Goal: Task Accomplishment & Management: Manage account settings

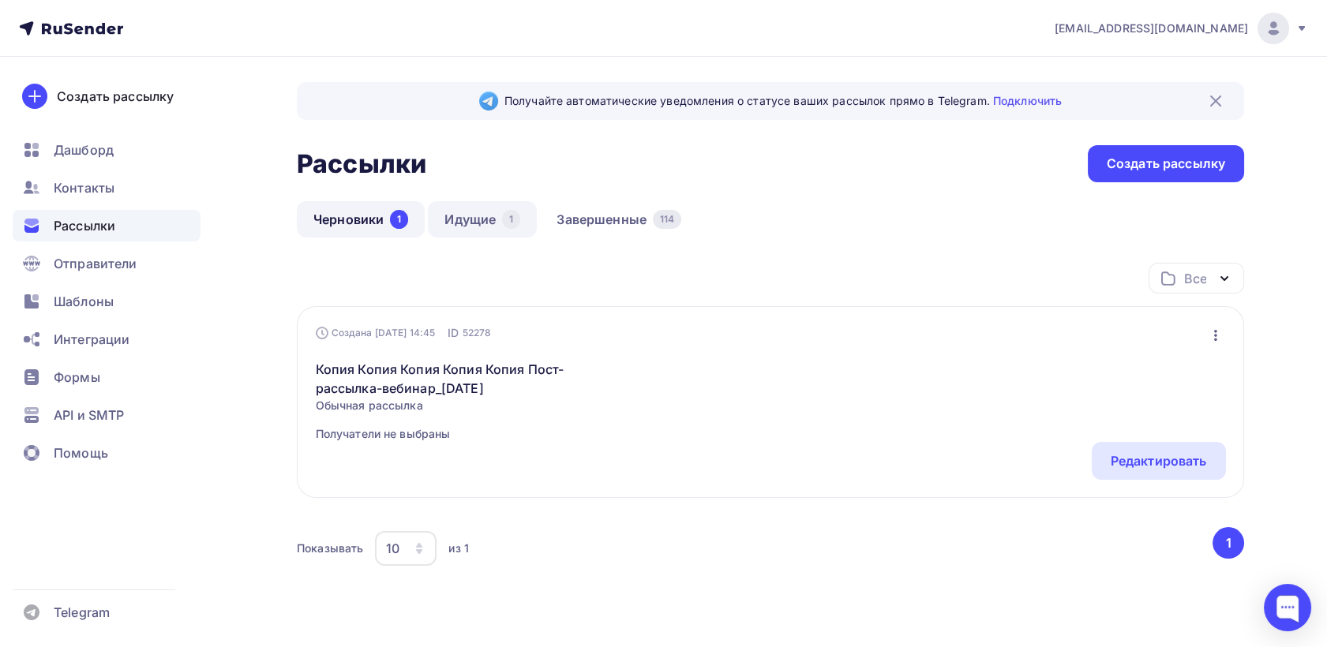
click at [469, 211] on link "Идущие 1" at bounding box center [482, 219] width 109 height 36
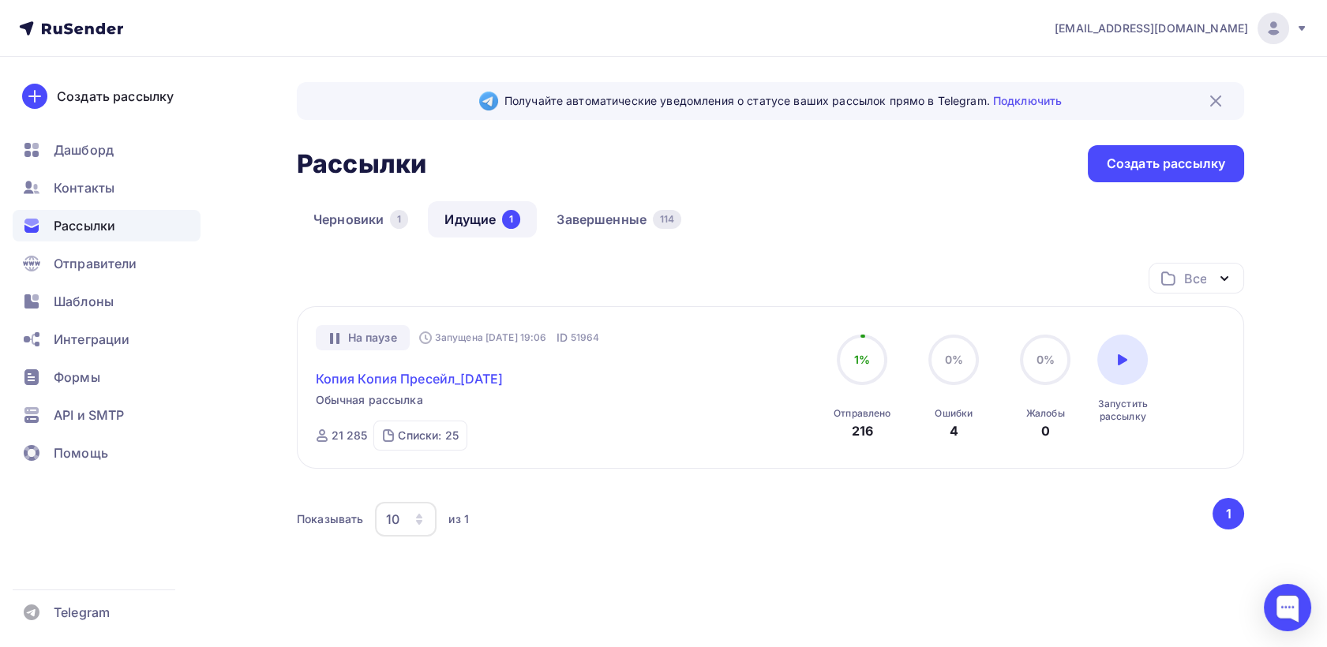
click at [504, 370] on link "Копия Копия Пресейл_[DATE]" at bounding box center [410, 378] width 188 height 19
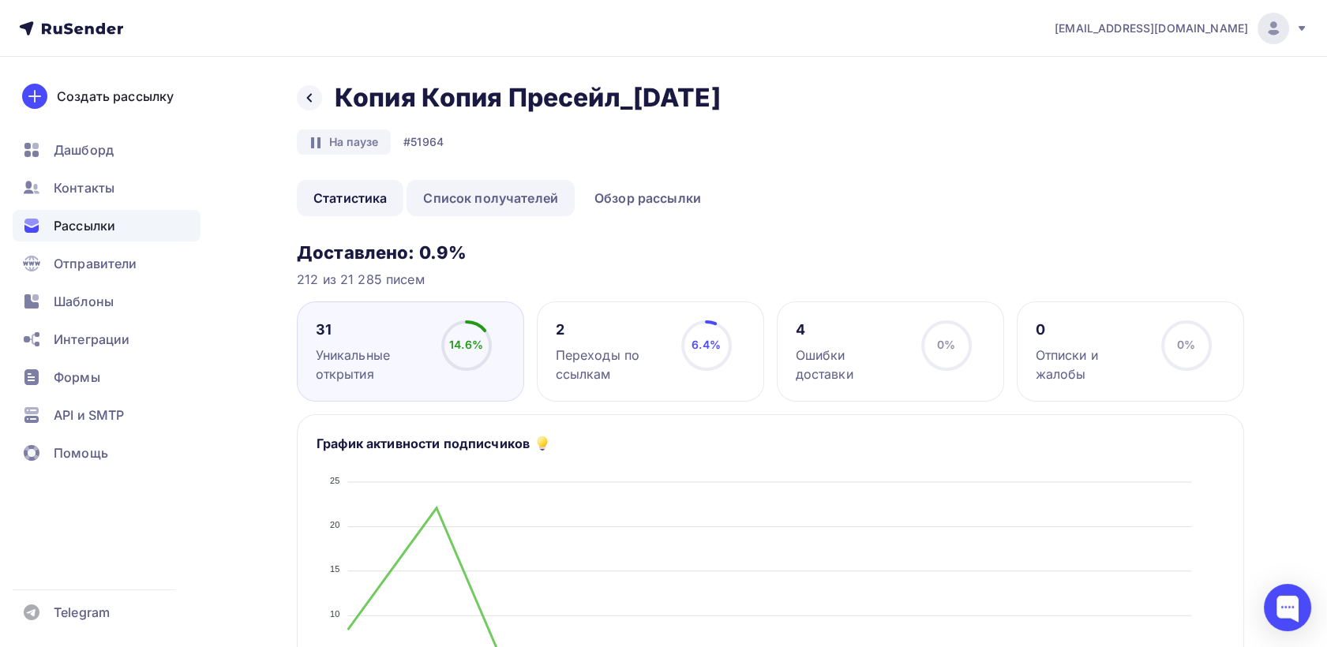
click at [483, 203] on link "Список получателей" at bounding box center [490, 198] width 168 height 36
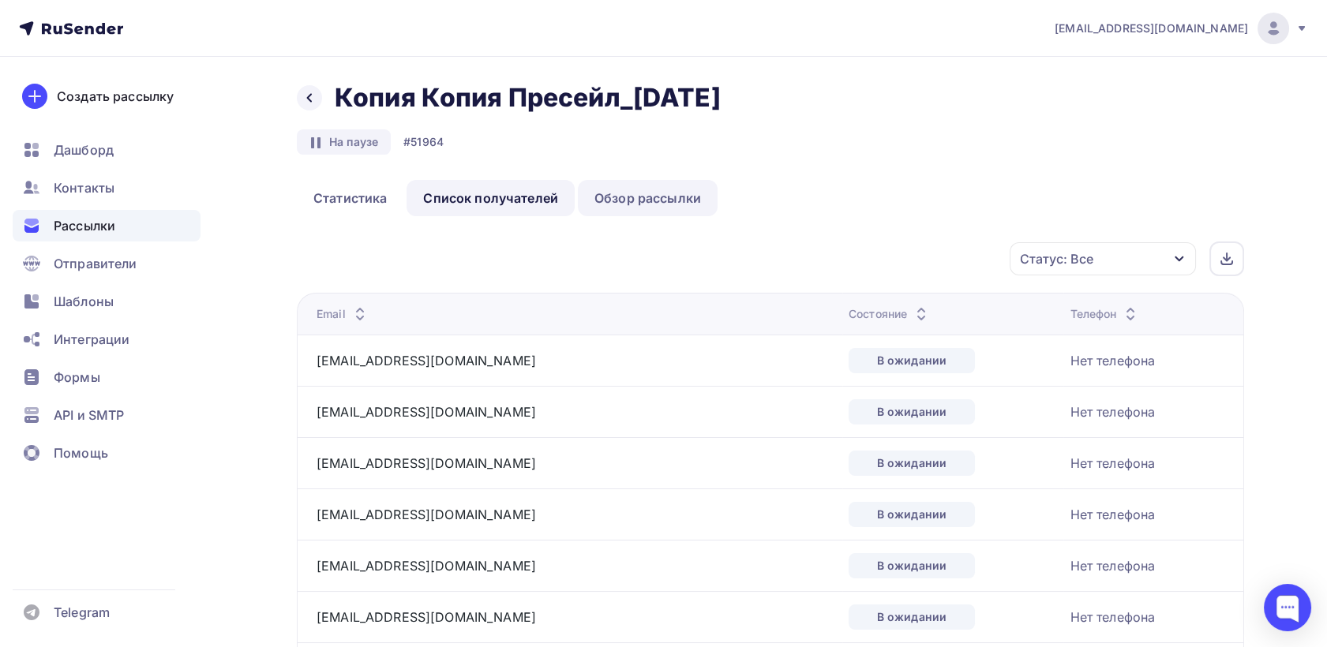
click at [622, 195] on link "Обзор рассылки" at bounding box center [648, 198] width 140 height 36
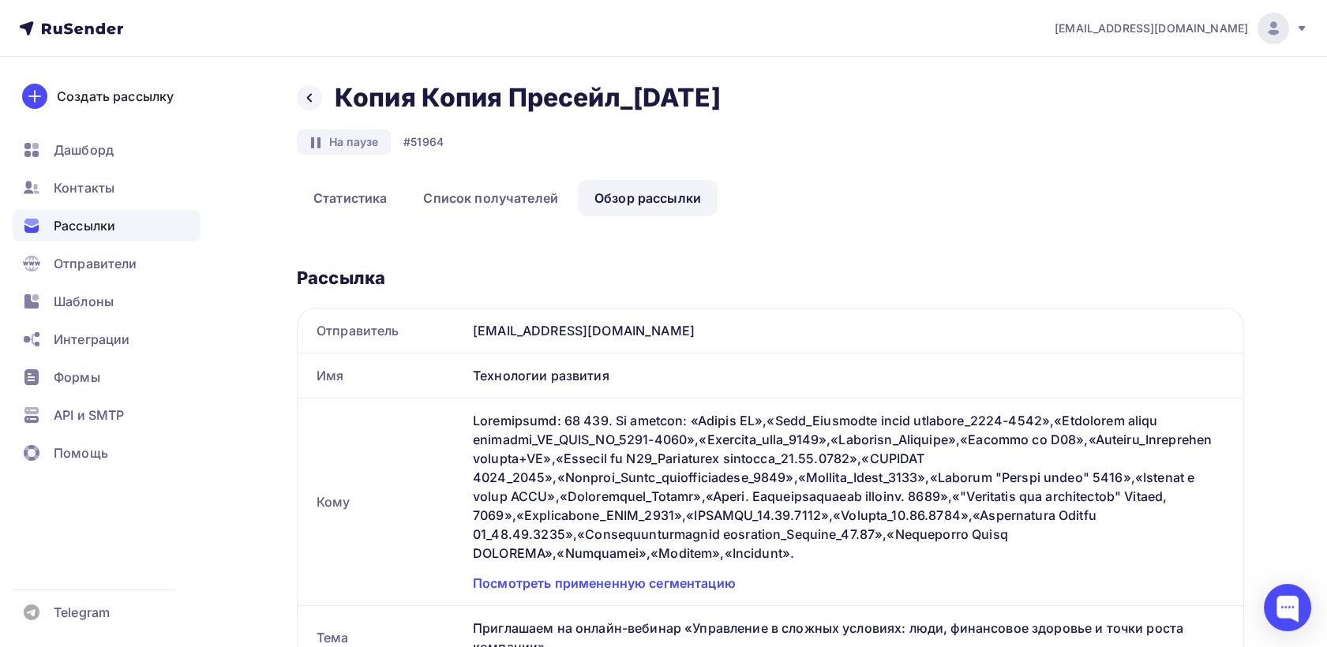
drag, startPoint x: 376, startPoint y: 198, endPoint x: 359, endPoint y: 159, distance: 42.8
click at [374, 197] on link "Статистика" at bounding box center [350, 198] width 107 height 36
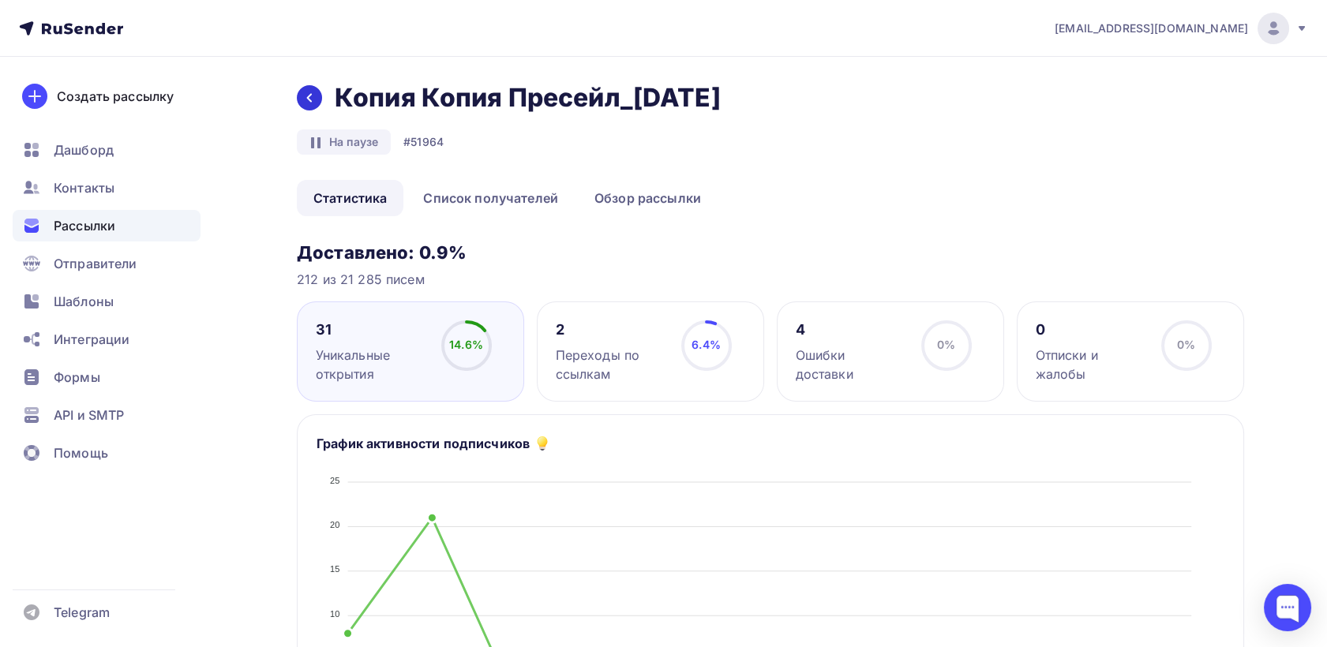
click at [310, 98] on icon at bounding box center [309, 98] width 13 height 13
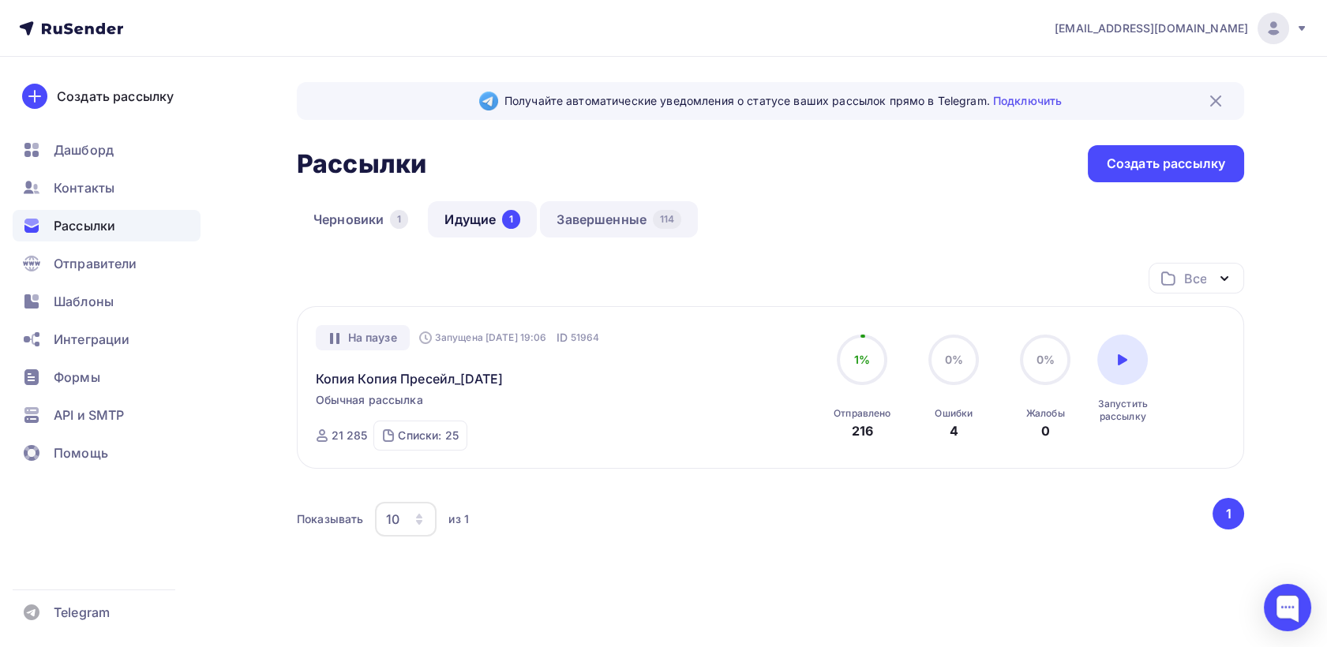
click at [619, 230] on link "Завершенные 114" at bounding box center [619, 219] width 158 height 36
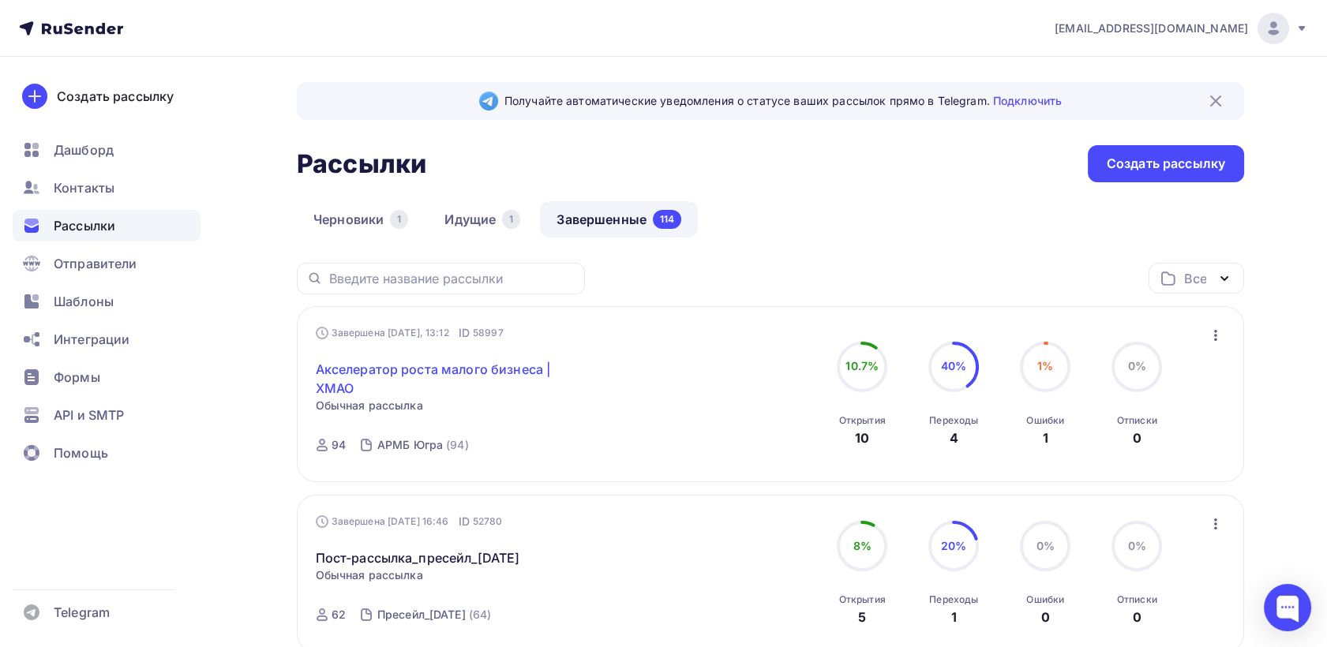
click at [462, 370] on link "Акселератор роста малого бизнеса | ХМАО" at bounding box center [451, 379] width 271 height 38
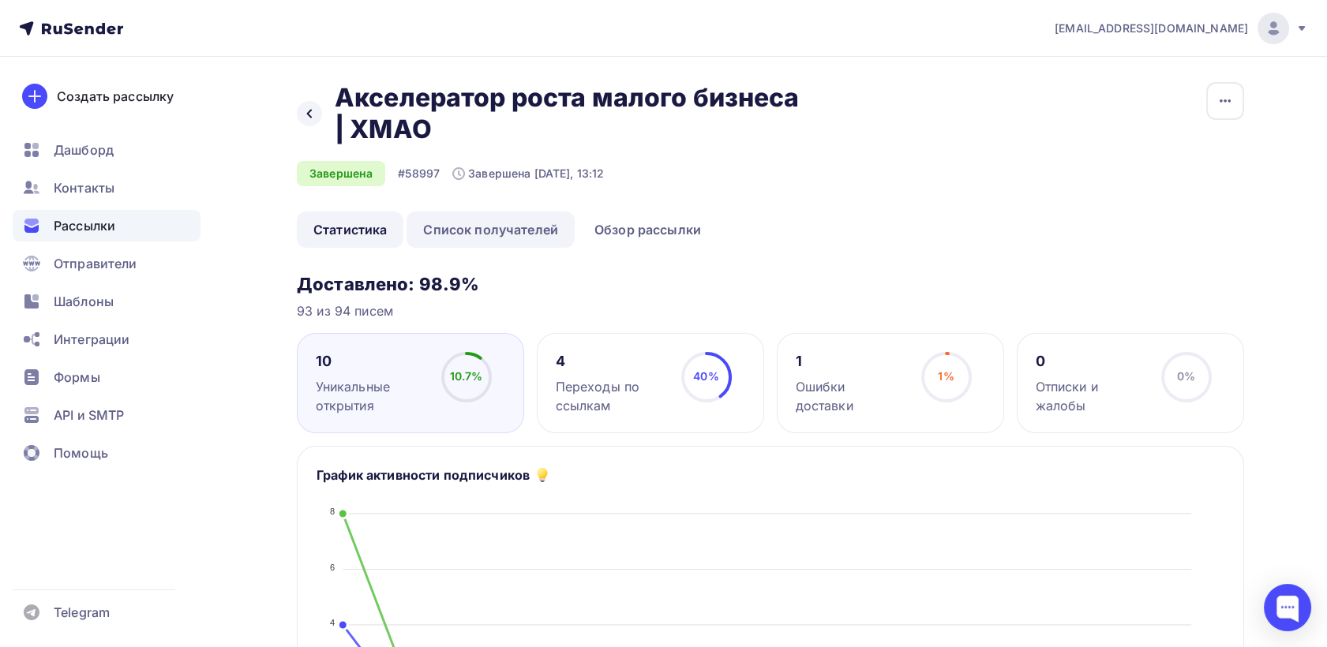
click at [514, 230] on link "Список получателей" at bounding box center [490, 230] width 168 height 36
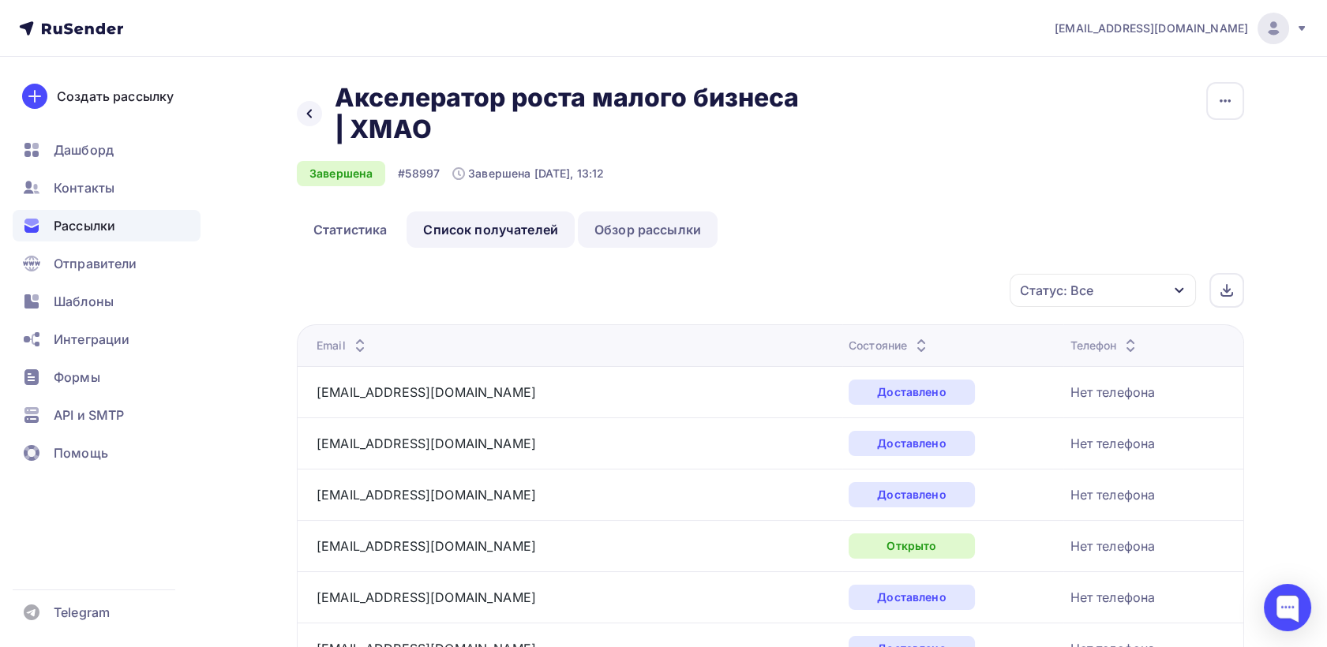
click at [665, 231] on link "Обзор рассылки" at bounding box center [648, 230] width 140 height 36
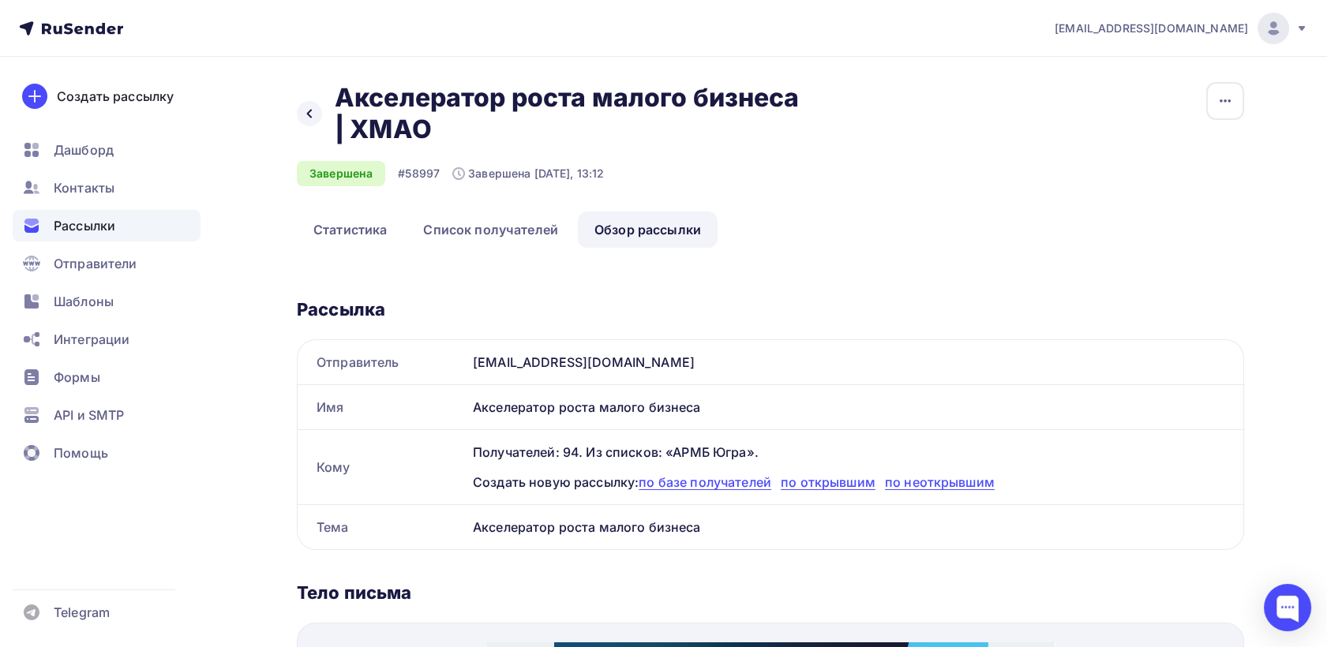
drag, startPoint x: 467, startPoint y: 354, endPoint x: 654, endPoint y: 343, distance: 186.6
click at [654, 343] on div "[EMAIL_ADDRESS][DOMAIN_NAME]" at bounding box center [854, 362] width 777 height 44
drag, startPoint x: 654, startPoint y: 343, endPoint x: 579, endPoint y: 353, distance: 74.8
click at [579, 353] on div "[EMAIL_ADDRESS][DOMAIN_NAME]" at bounding box center [854, 362] width 777 height 44
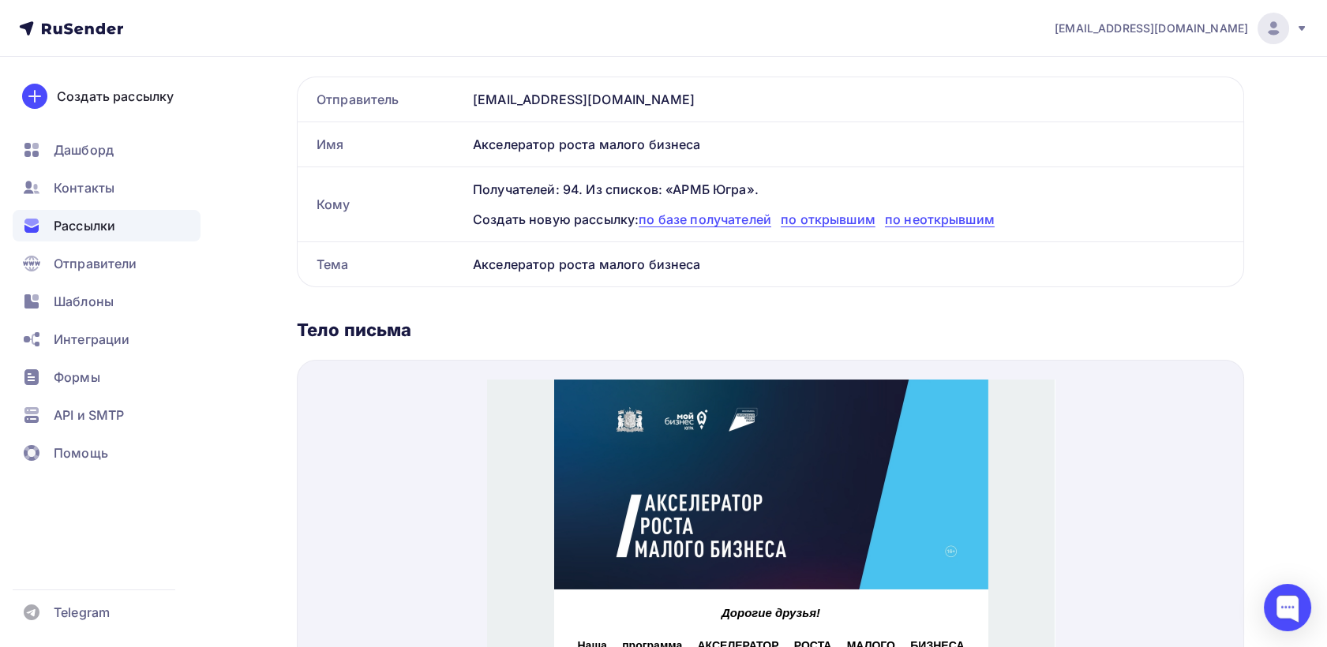
click at [125, 224] on div "Рассылки" at bounding box center [107, 226] width 188 height 32
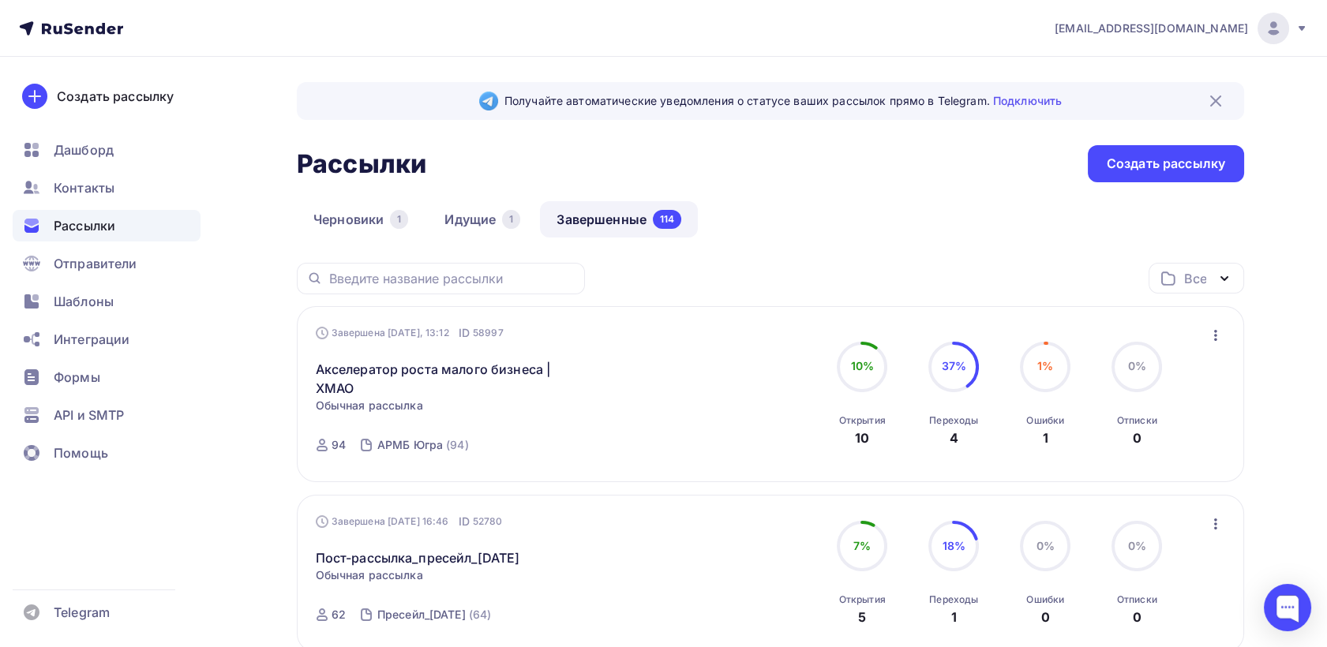
click at [1219, 338] on icon "button" at bounding box center [1215, 335] width 19 height 19
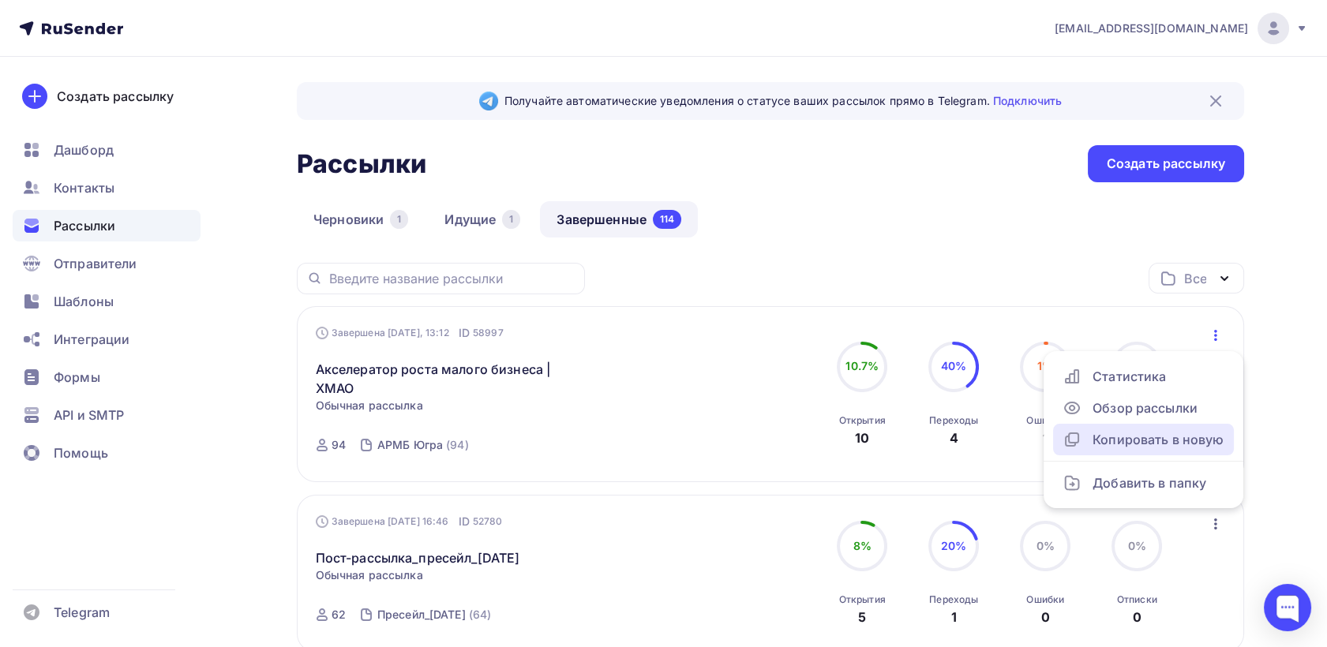
click at [1148, 439] on div "Копировать в новую" at bounding box center [1143, 439] width 162 height 19
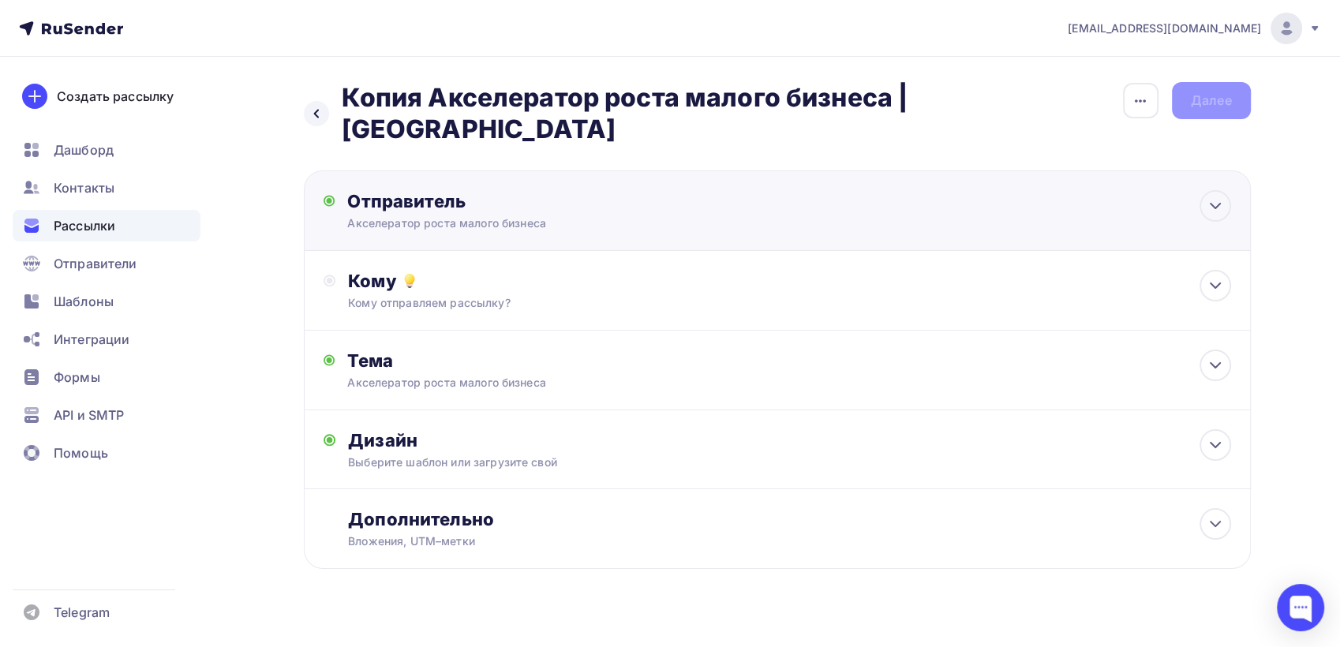
click at [434, 215] on div "Акселератор роста малого бизнеса" at bounding box center [501, 223] width 308 height 16
type input "Акселератор роста малого бизнеса"
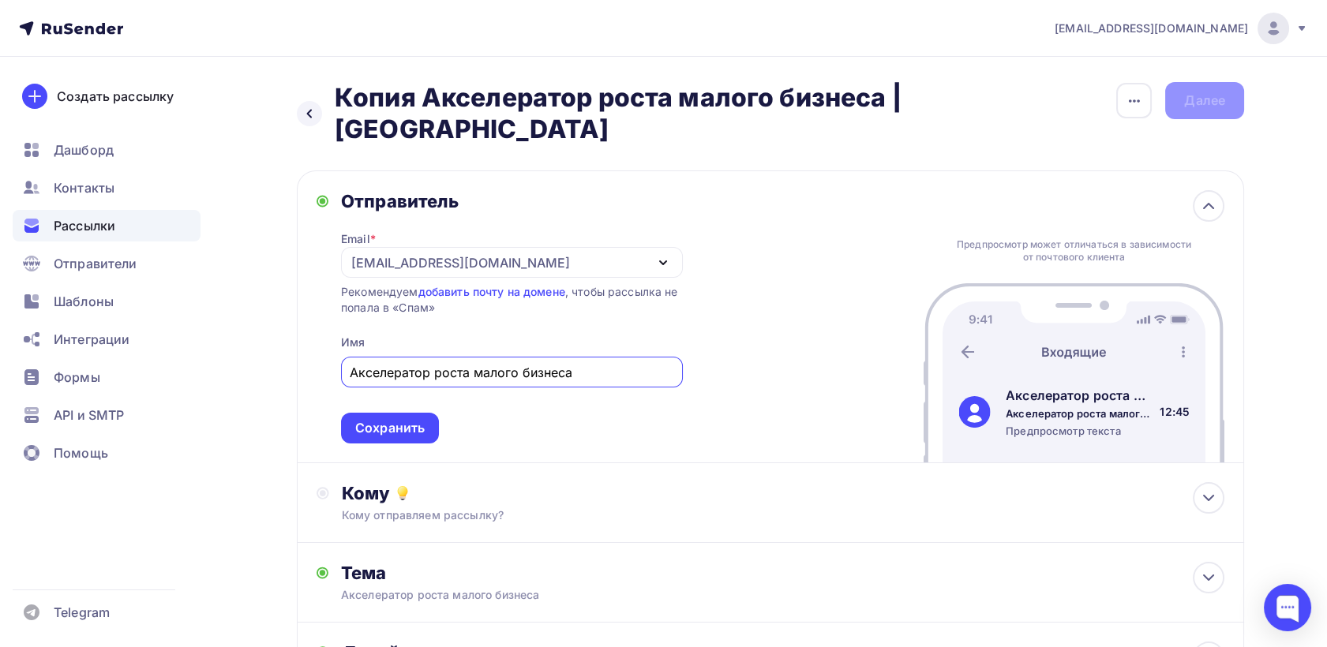
click at [391, 253] on div "[EMAIL_ADDRESS][DOMAIN_NAME]" at bounding box center [460, 262] width 219 height 19
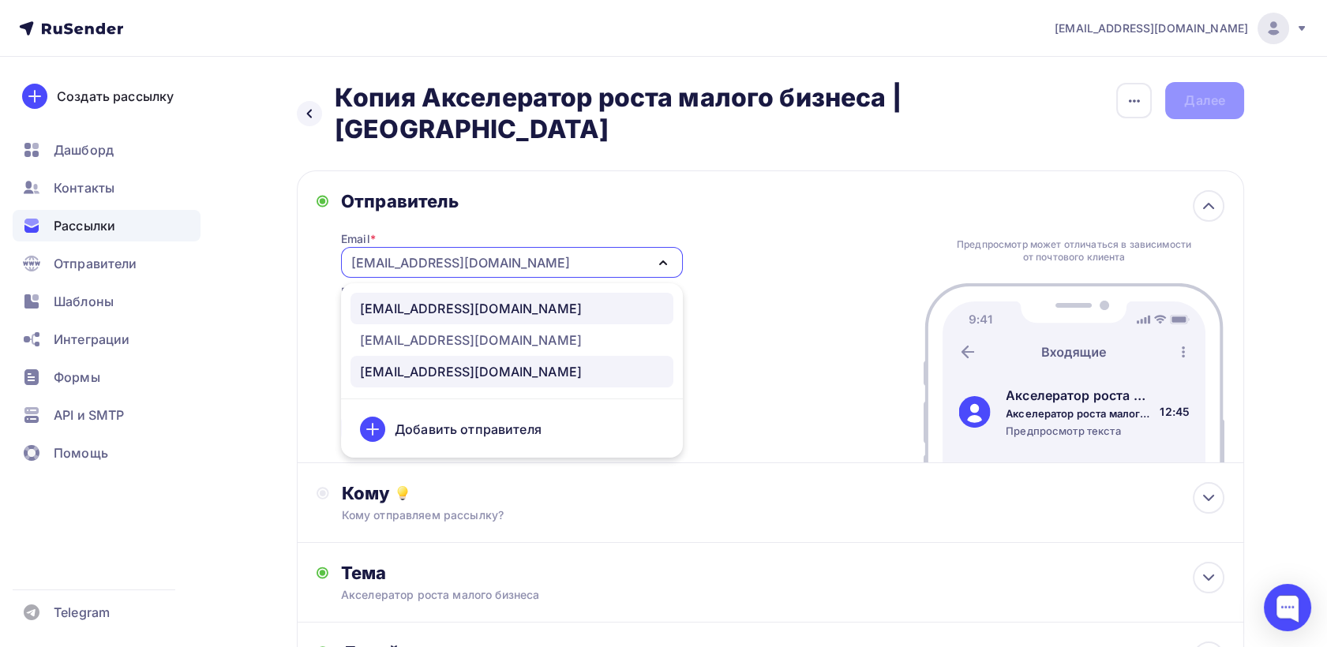
click at [417, 299] on div "go@federalbusiness.ru" at bounding box center [471, 308] width 222 height 19
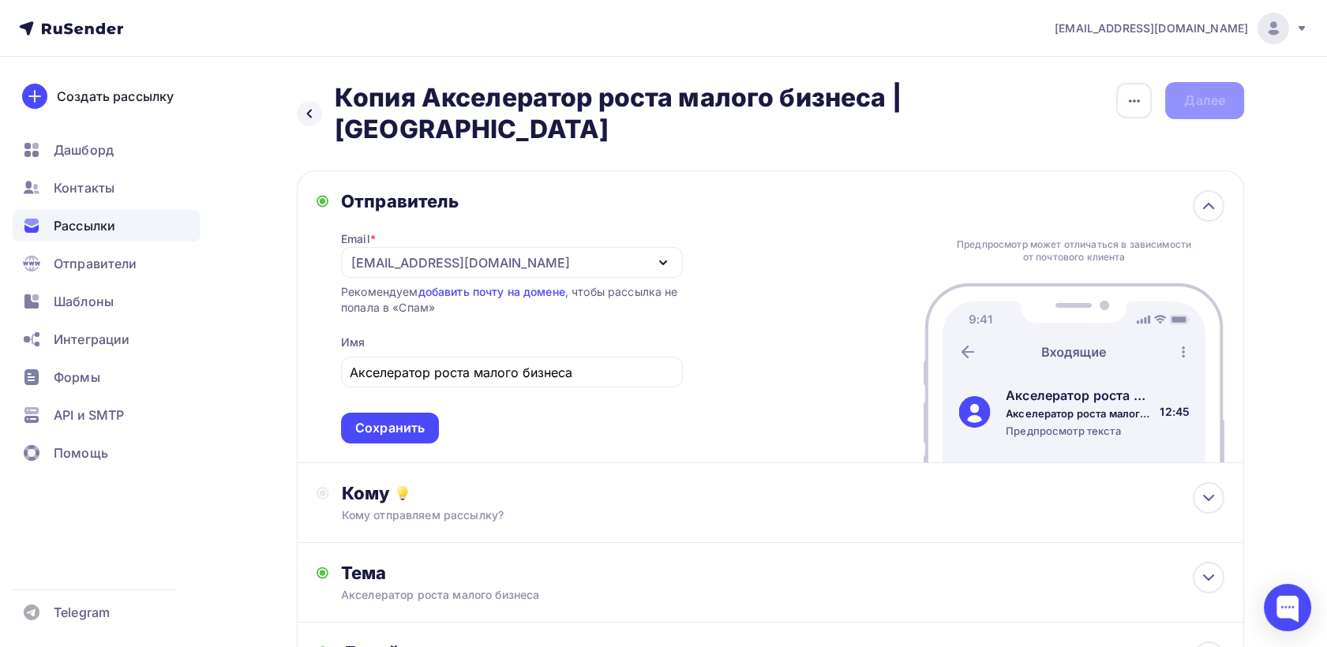
drag, startPoint x: 410, startPoint y: 241, endPoint x: 409, endPoint y: 269, distance: 28.5
click at [412, 253] on div "go@federalbusiness.ru" at bounding box center [460, 262] width 219 height 19
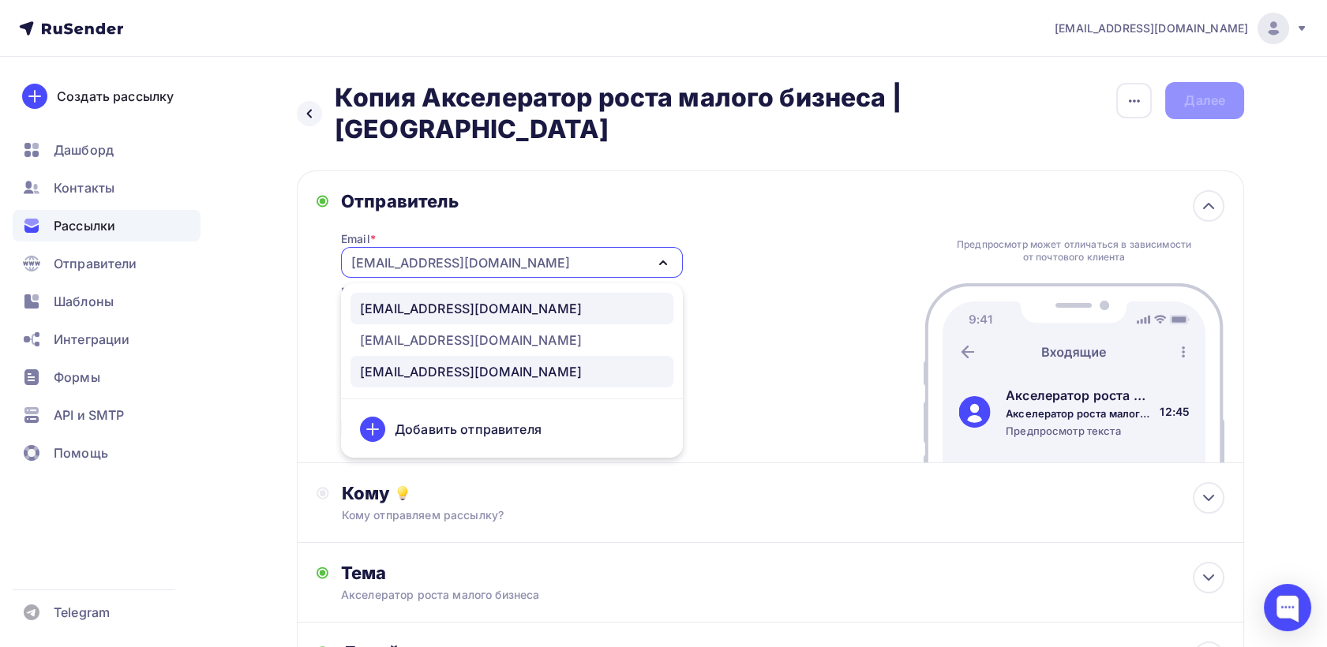
click at [425, 362] on div "[EMAIL_ADDRESS][DOMAIN_NAME]" at bounding box center [471, 371] width 222 height 19
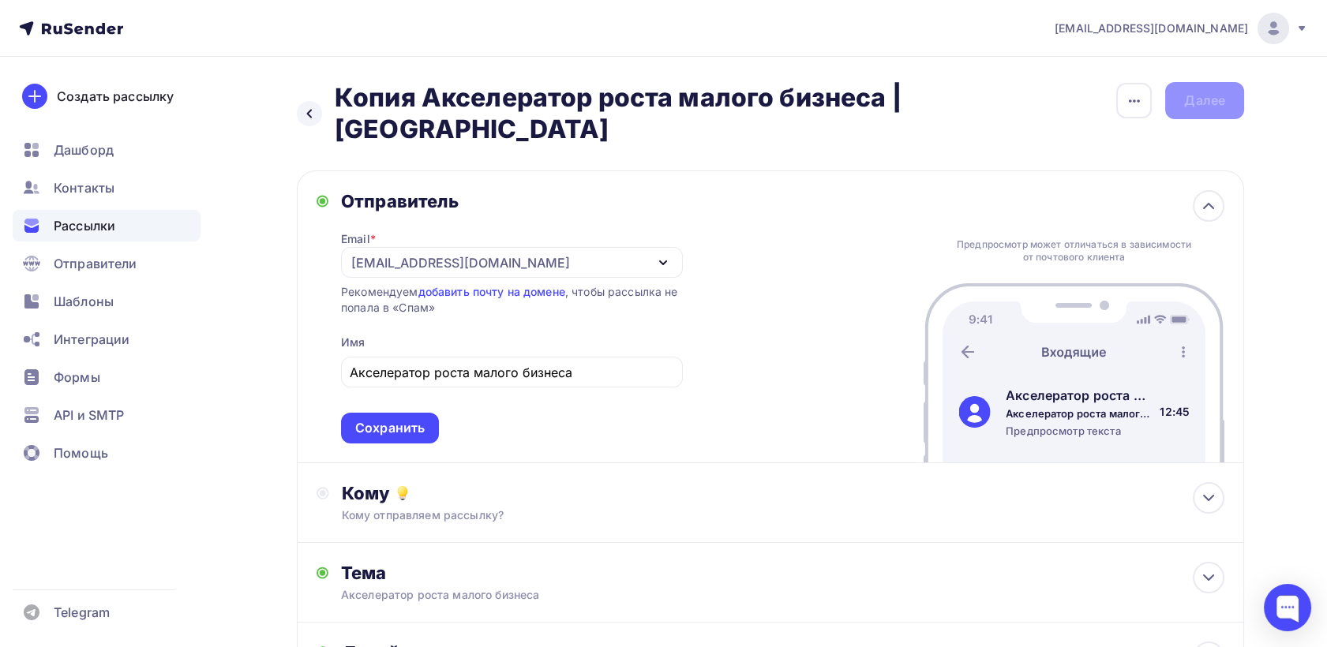
click at [420, 253] on div "[EMAIL_ADDRESS][DOMAIN_NAME]" at bounding box center [460, 262] width 219 height 19
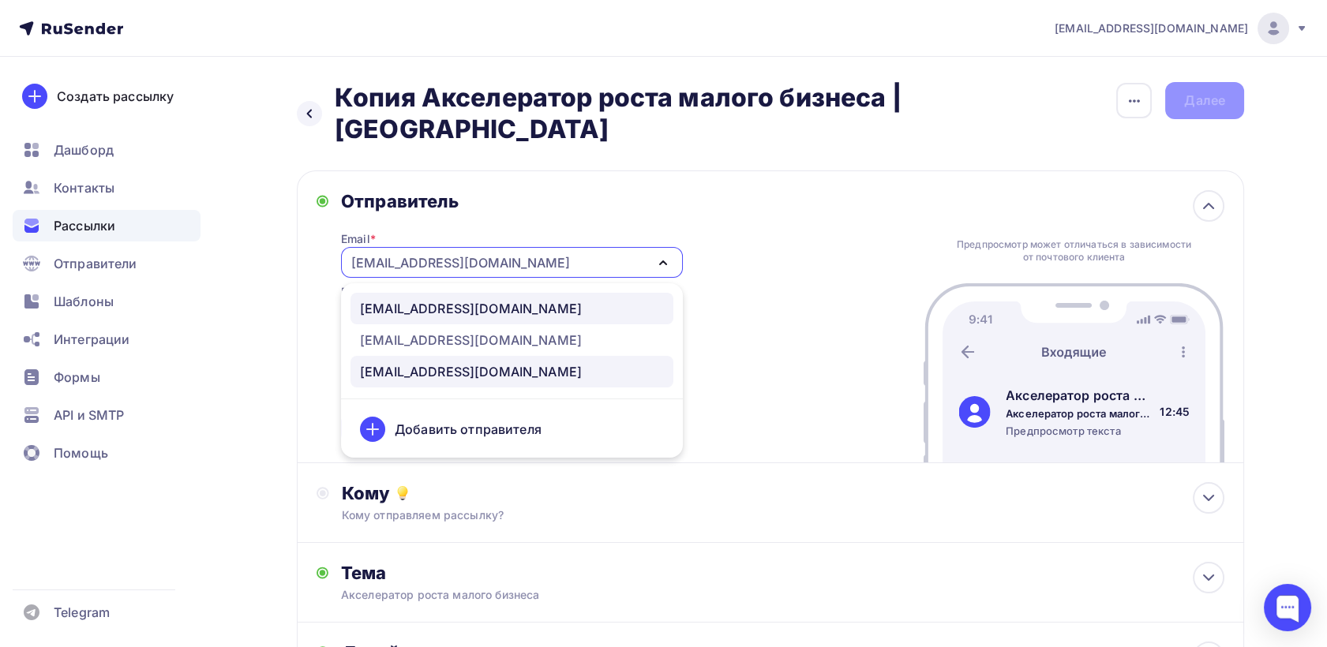
click at [396, 293] on link "go@federalbusiness.ru" at bounding box center [511, 309] width 323 height 32
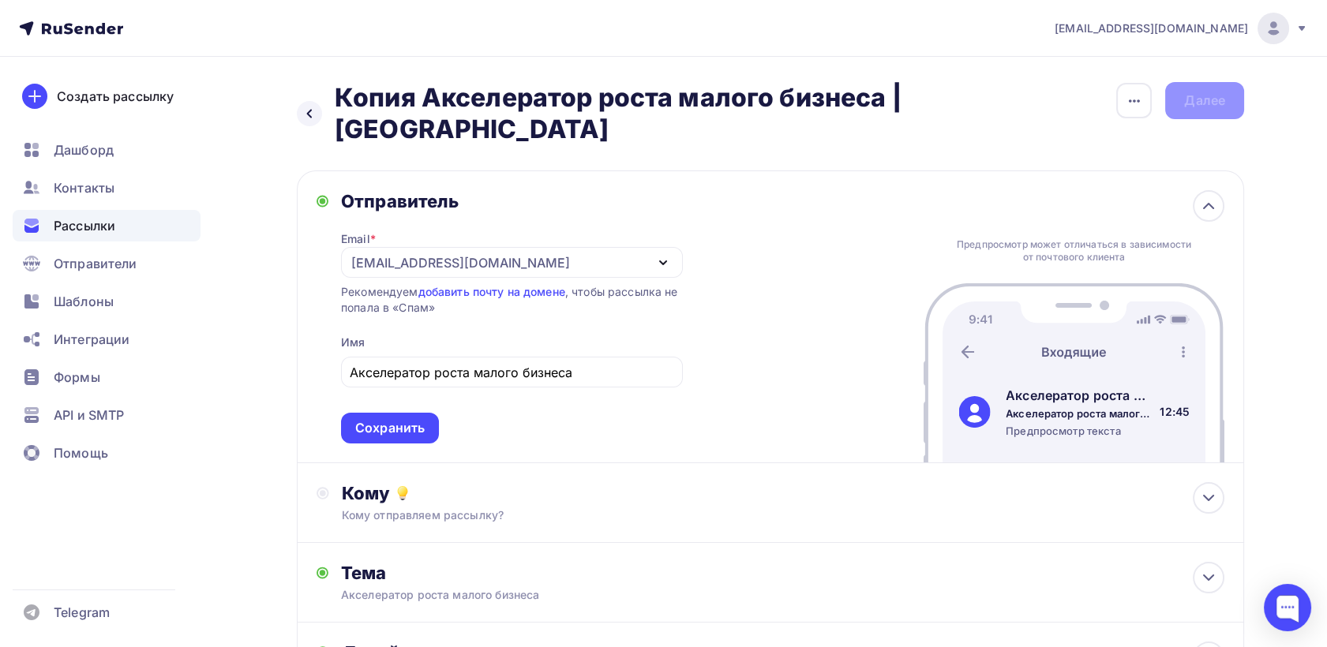
drag, startPoint x: 331, startPoint y: 239, endPoint x: 499, endPoint y: 226, distance: 167.9
click at [499, 226] on div "Назад Копия Акселератор роста малого бизнеса | ХМАО Копия Акселератор роста мал…" at bounding box center [664, 470] width 1294 height 826
click at [320, 105] on div "Назад Копия Акселератор роста малого бизнеса | ХМАО Копия Акселератор роста мал…" at bounding box center [706, 113] width 818 height 63
click at [316, 104] on div at bounding box center [309, 113] width 25 height 25
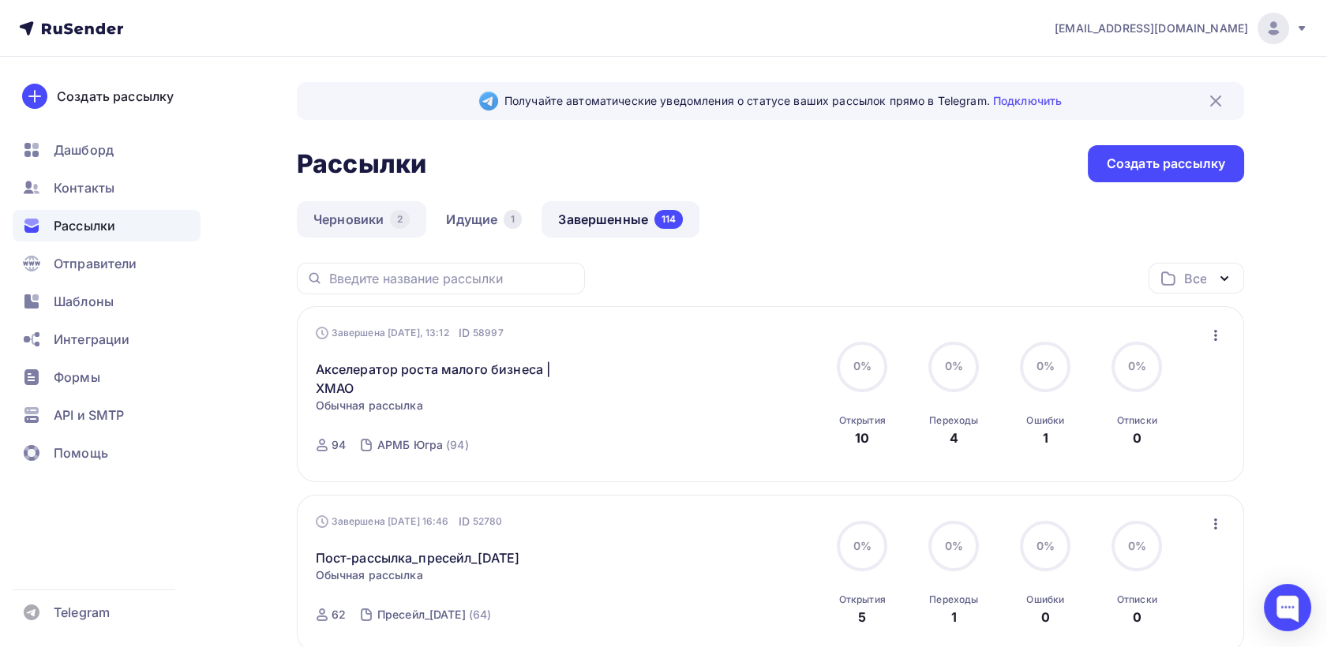
click at [369, 225] on link "Черновики 2" at bounding box center [361, 219] width 129 height 36
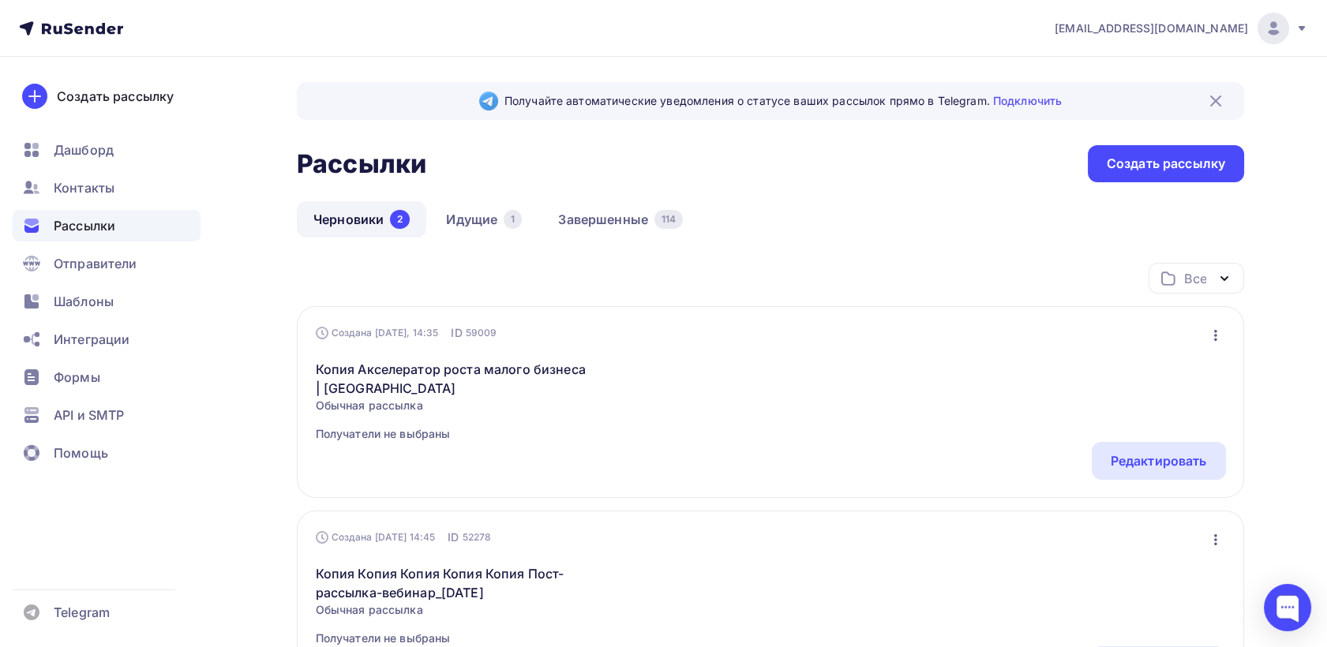
click at [1218, 334] on icon "button" at bounding box center [1215, 335] width 19 height 19
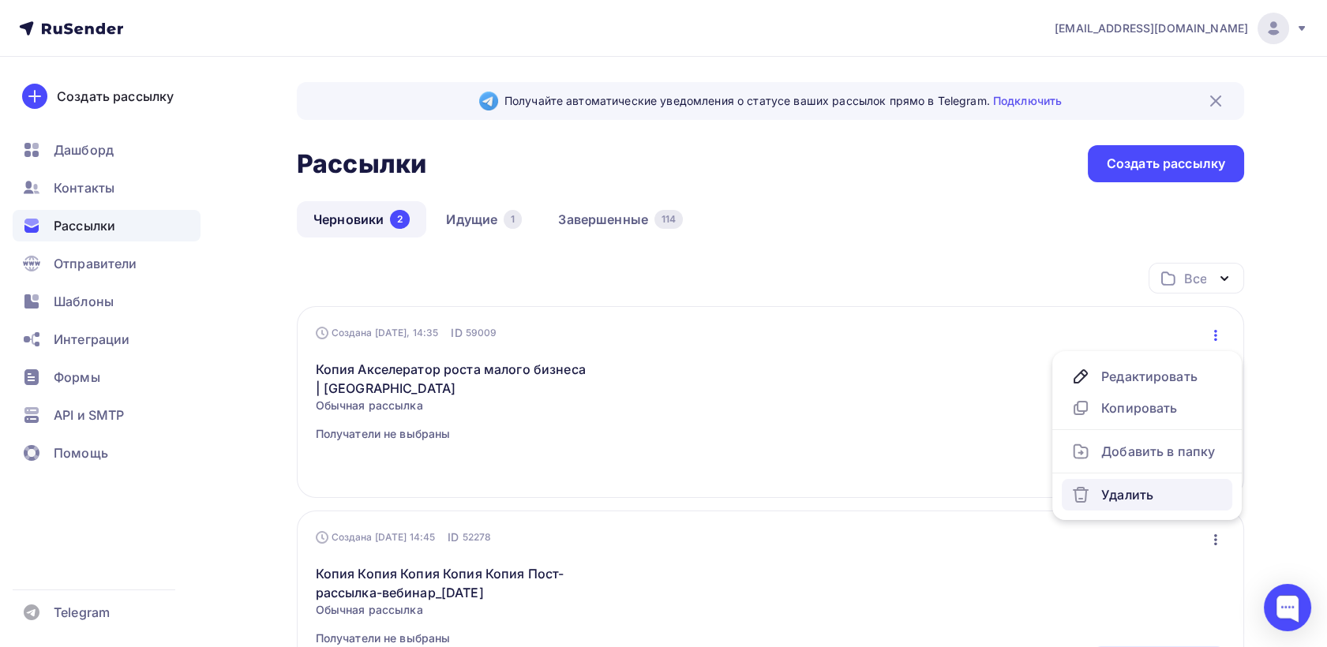
click at [1149, 485] on div "Удалить" at bounding box center [1147, 494] width 152 height 19
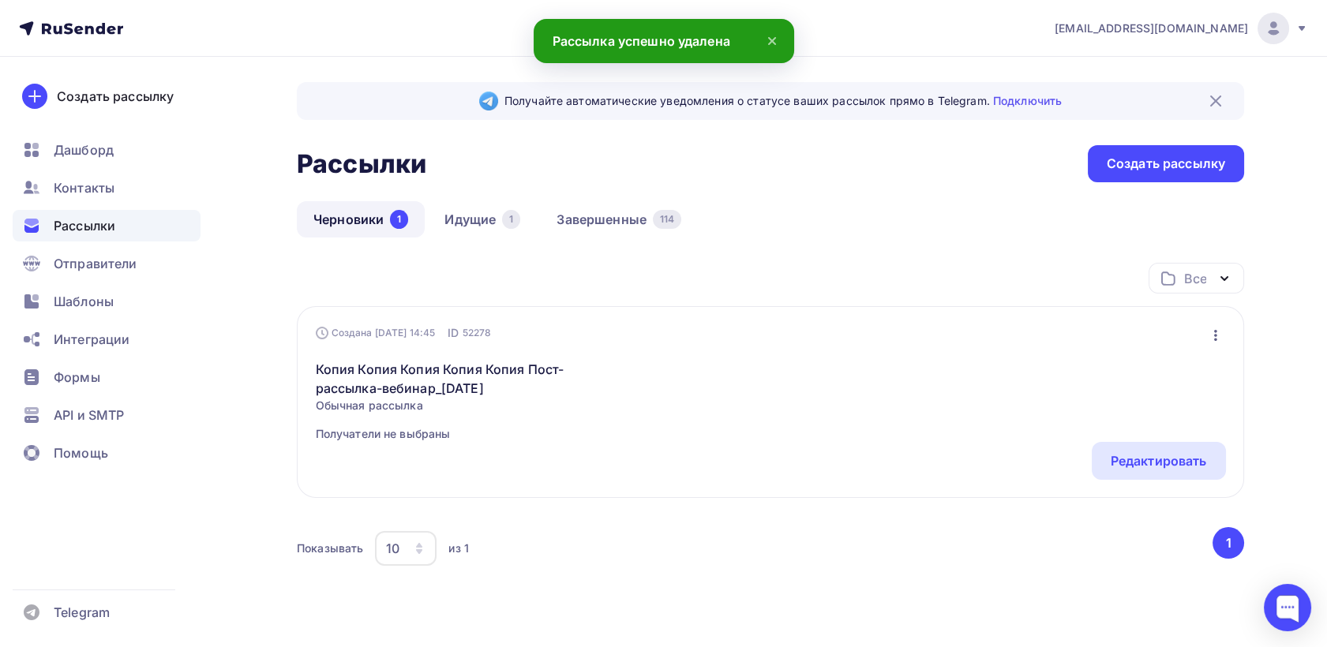
click at [1214, 327] on icon "button" at bounding box center [1215, 335] width 19 height 19
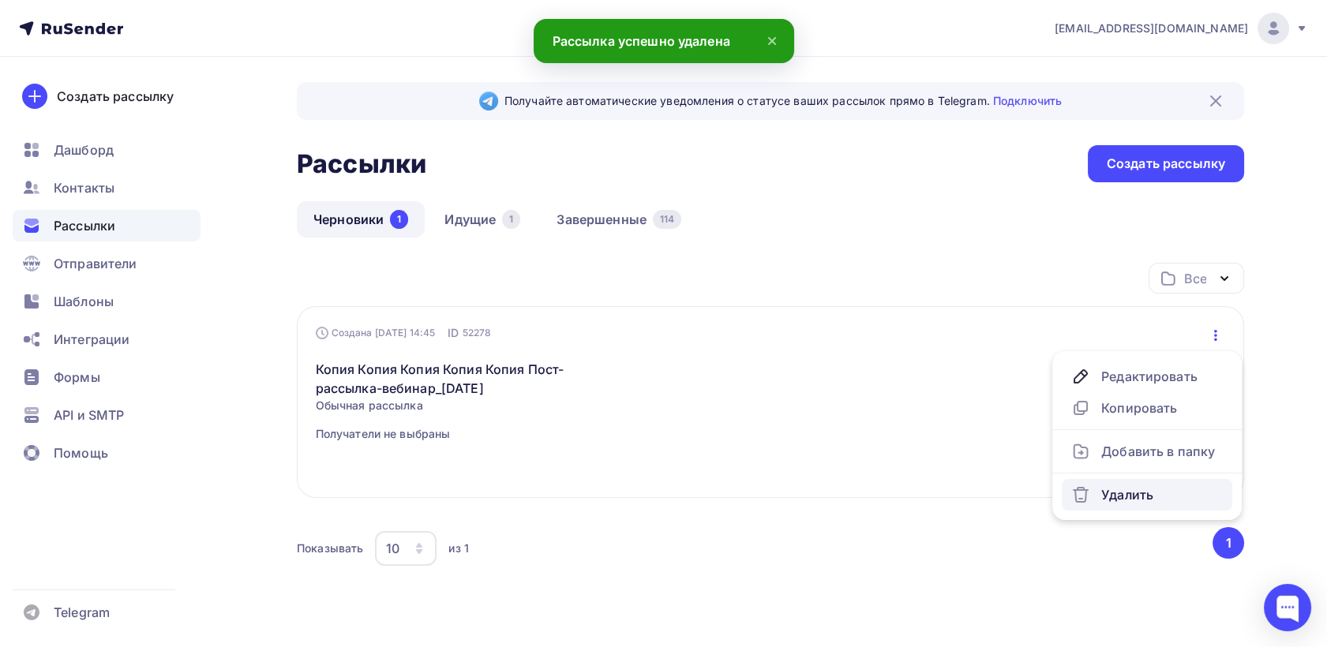
click at [1160, 496] on div "Удалить" at bounding box center [1147, 494] width 152 height 19
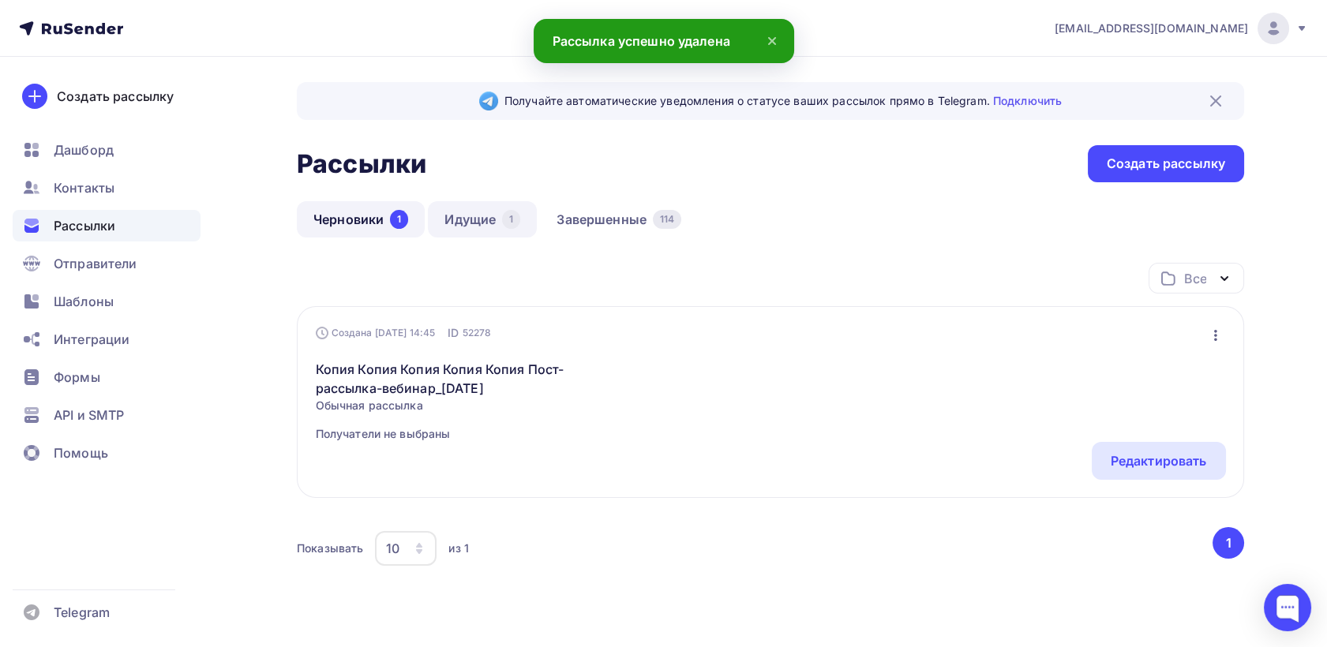
click at [475, 225] on link "Идущие 1" at bounding box center [482, 219] width 109 height 36
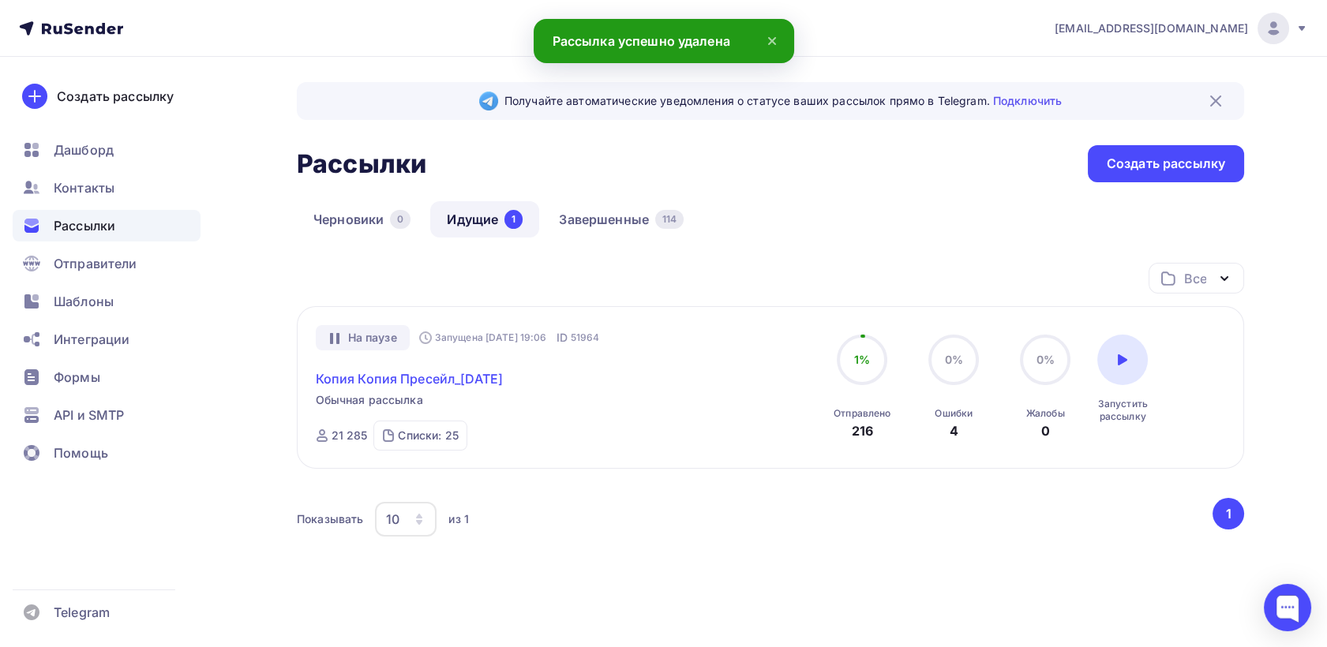
click at [398, 382] on link "Копия Копия Пресейл_[DATE]" at bounding box center [410, 378] width 188 height 19
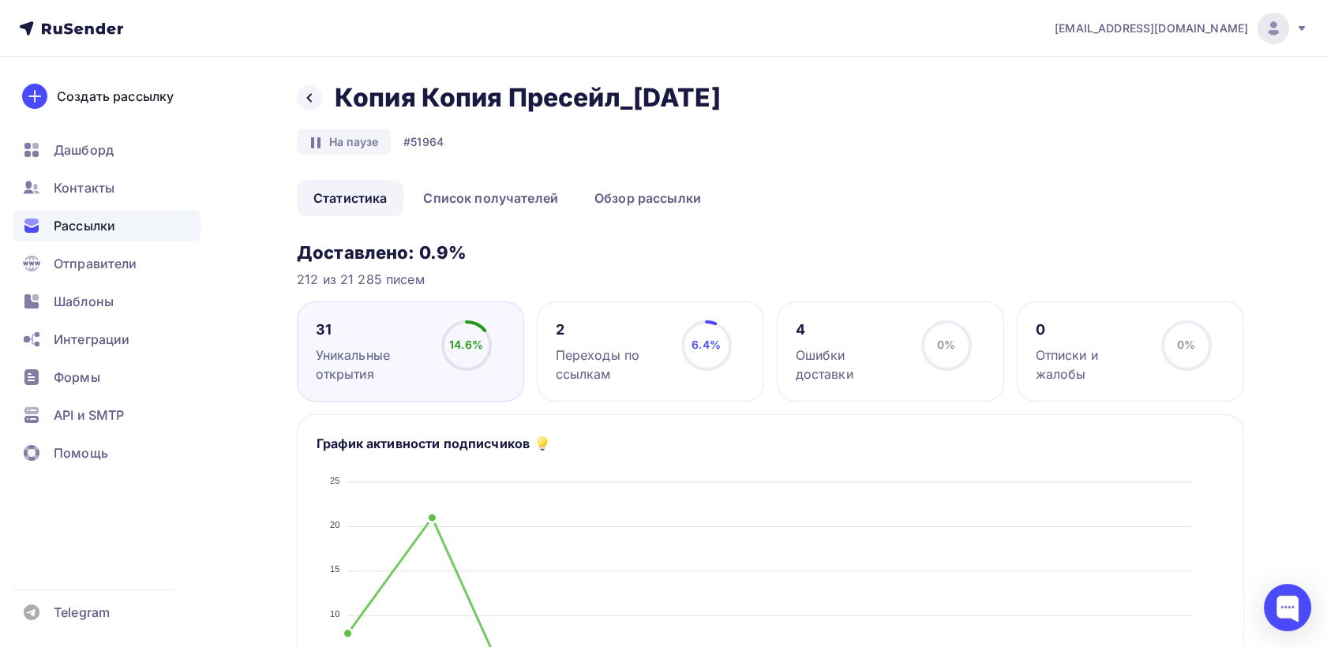
click at [321, 108] on div "Назад Копия Копия Пресейл_11.07.2025 Копия Копия Пресейл_11.07.2025" at bounding box center [514, 98] width 435 height 32
click at [320, 98] on div at bounding box center [309, 97] width 25 height 25
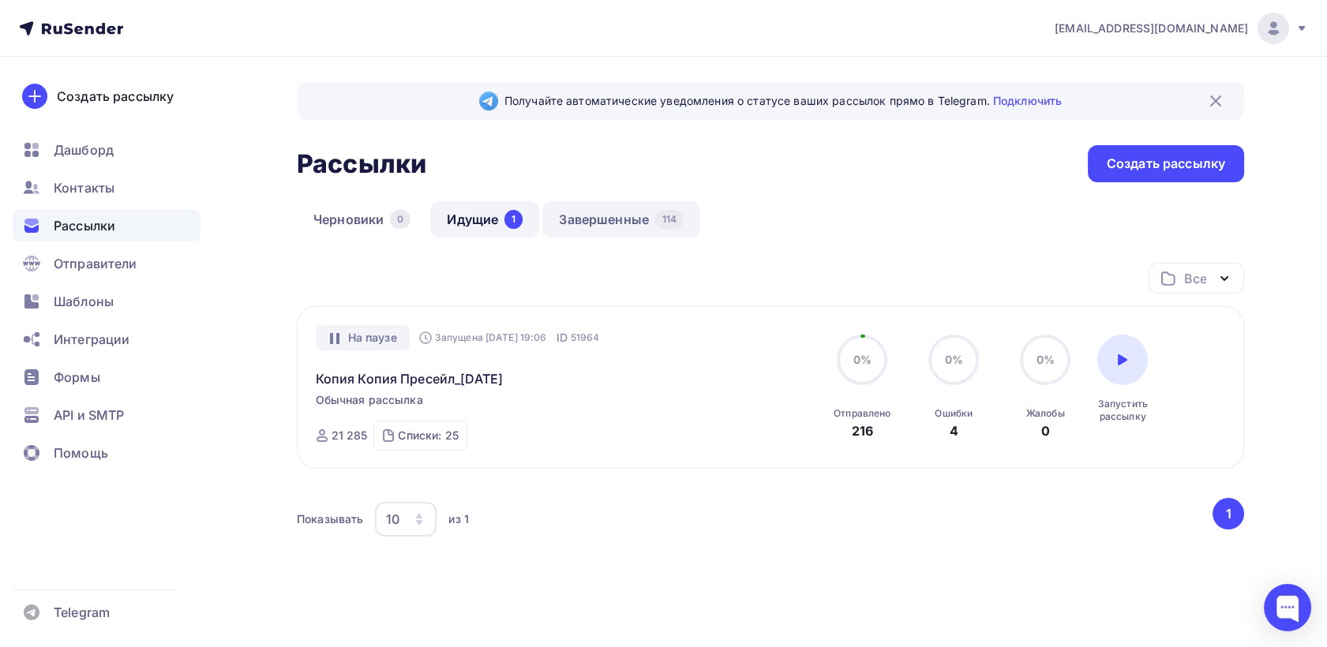
click at [624, 227] on link "Завершенные 114" at bounding box center [621, 219] width 158 height 36
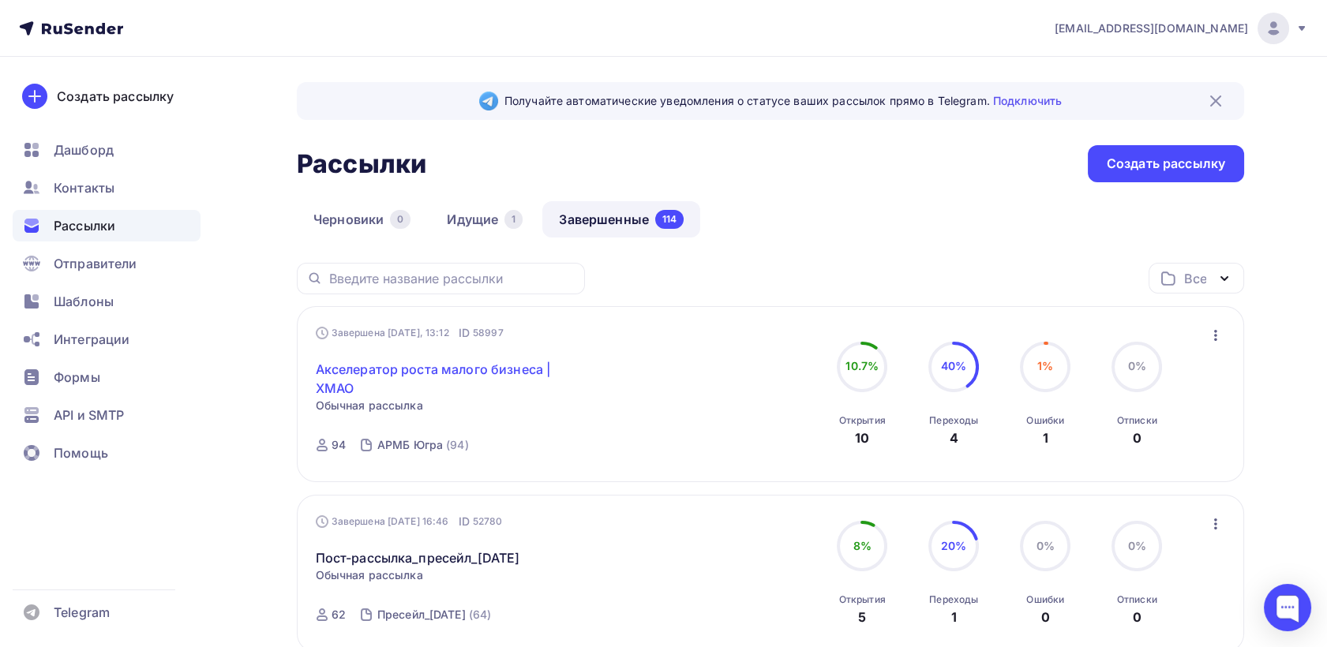
click at [421, 382] on link "Акселератор роста малого бизнеса | ХМАО" at bounding box center [451, 379] width 271 height 38
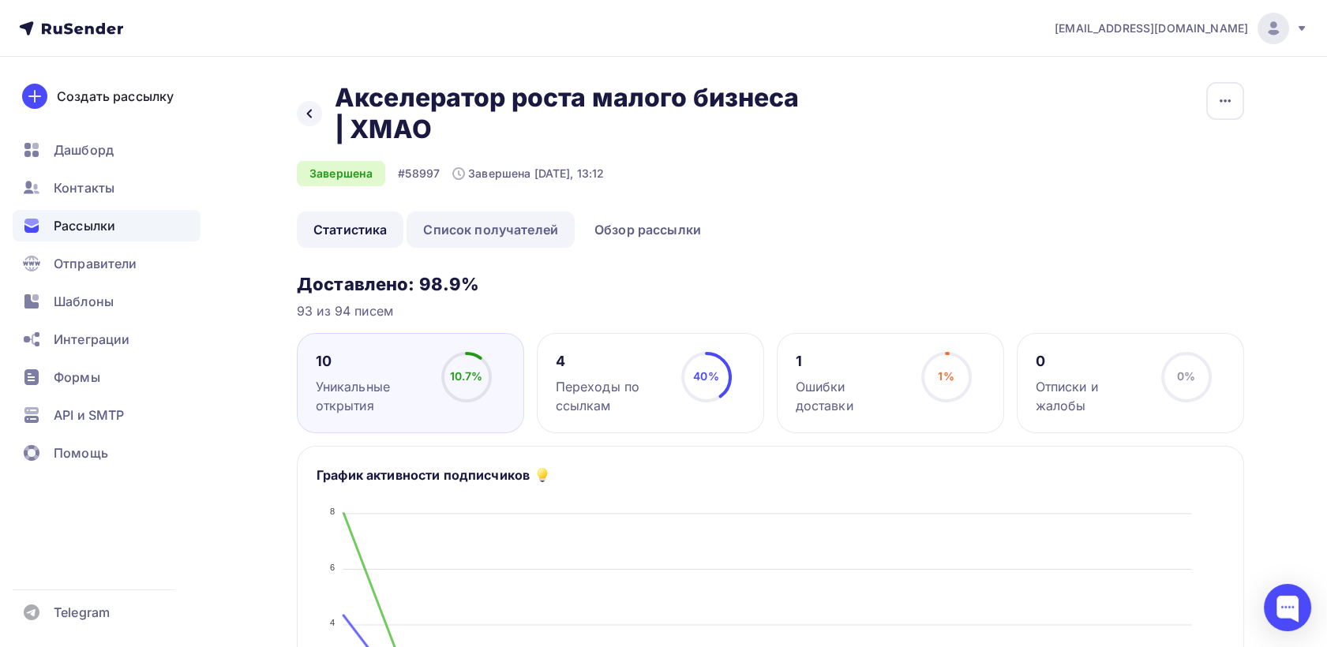
click at [507, 223] on link "Список получателей" at bounding box center [490, 230] width 168 height 36
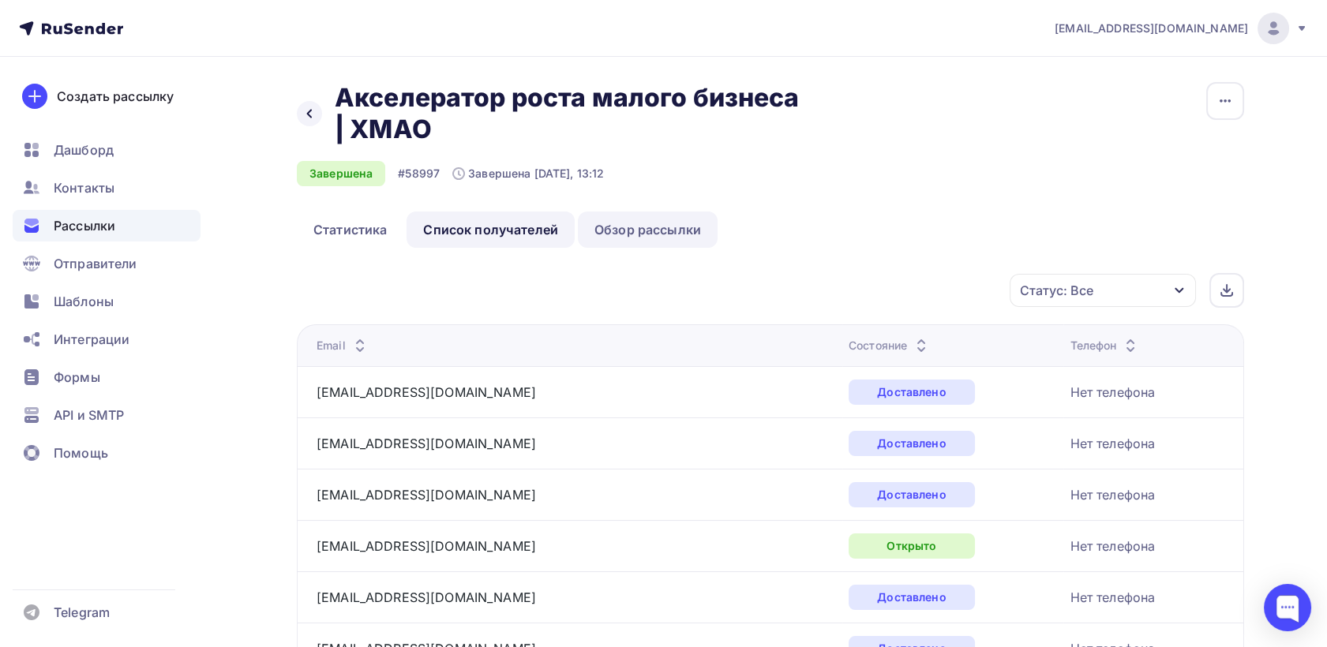
click at [655, 234] on link "Обзор рассылки" at bounding box center [648, 230] width 140 height 36
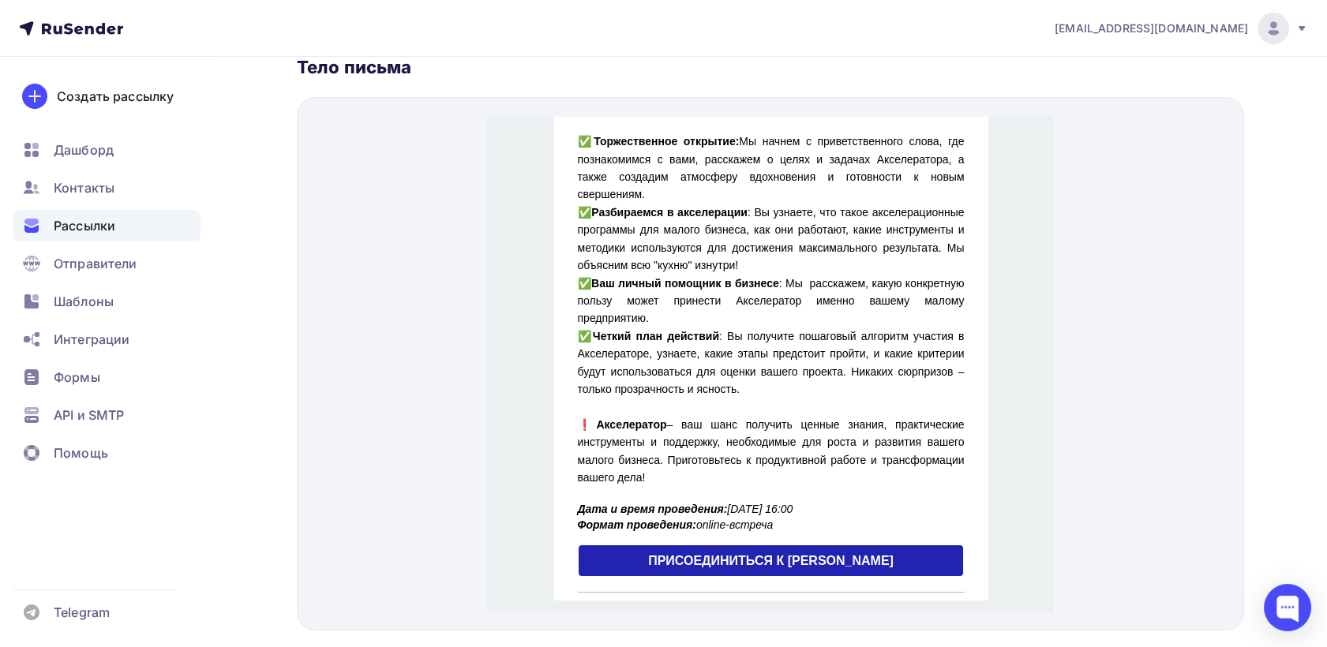
scroll to position [438, 0]
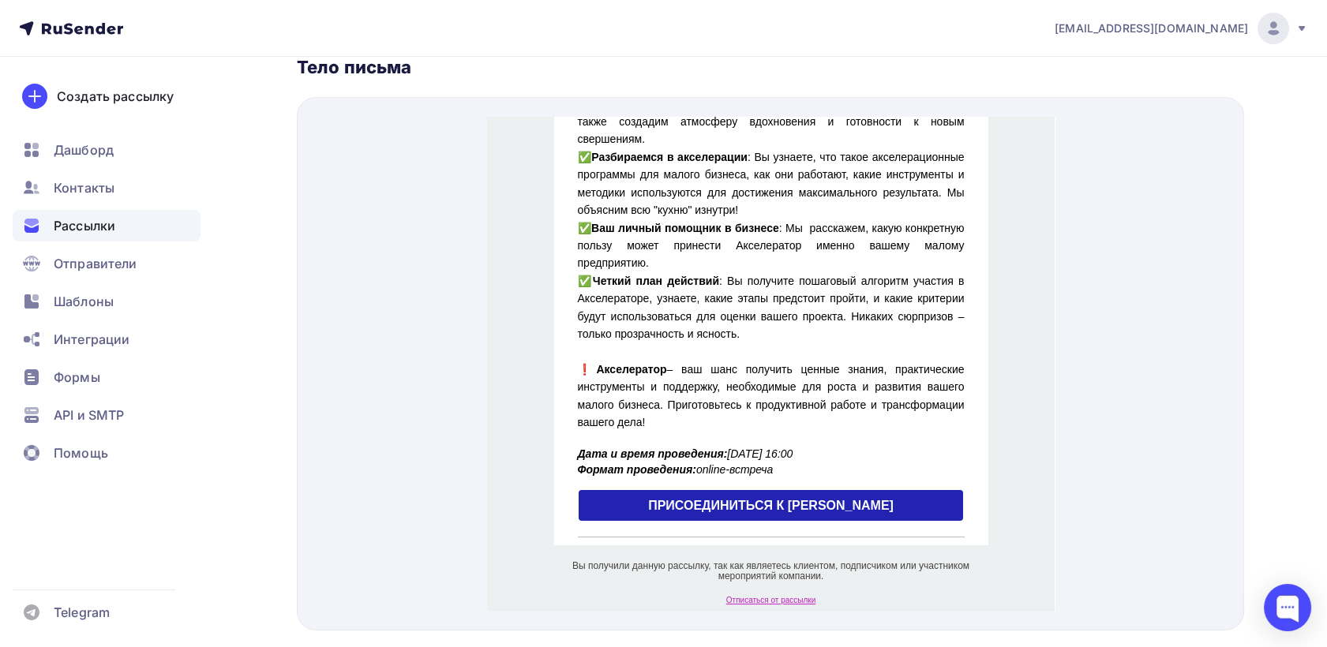
click at [881, 489] on span "ПРИСОЕДИНИТЬСЯ К ВЕБИНАРУ" at bounding box center [770, 486] width 385 height 31
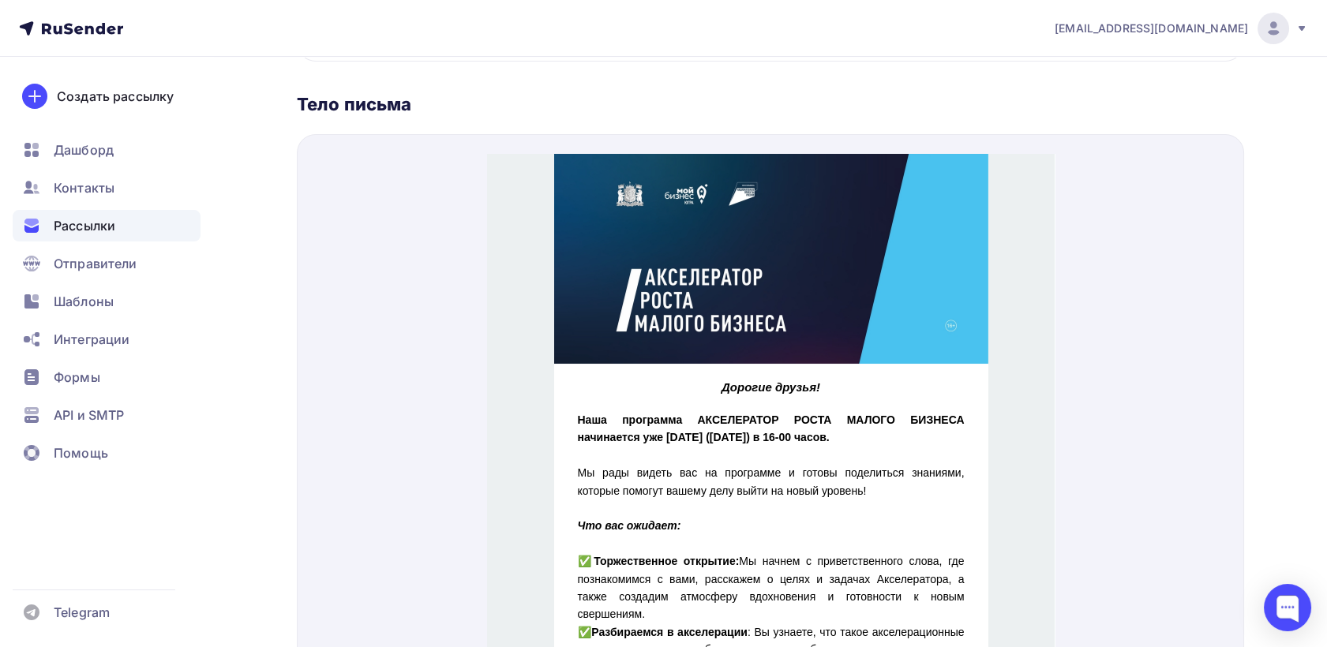
scroll to position [571, 0]
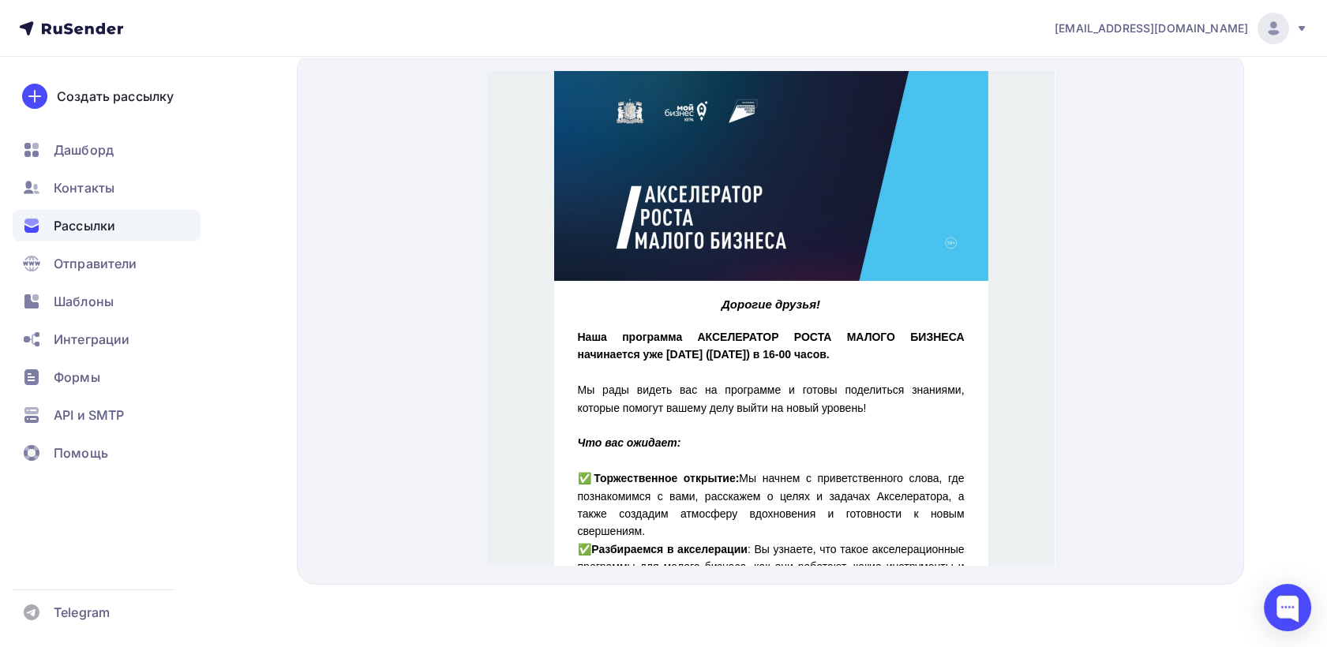
drag, startPoint x: 1543, startPoint y: 349, endPoint x: 1041, endPoint y: 328, distance: 502.4
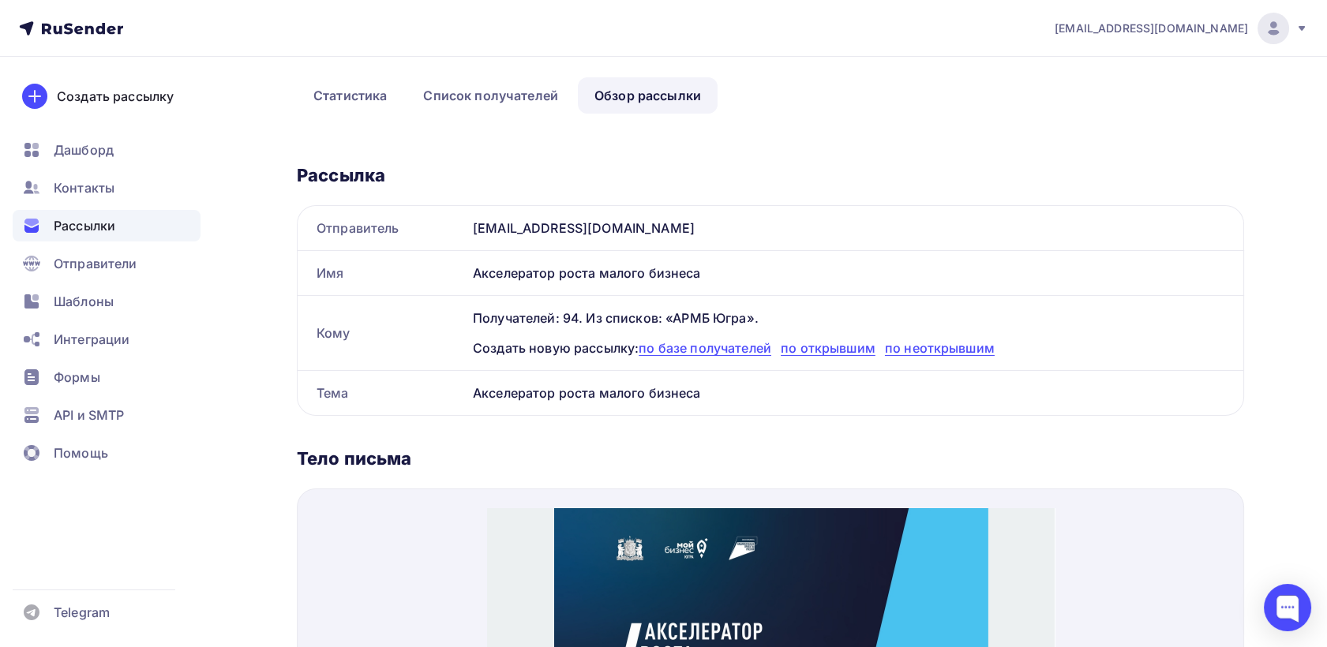
scroll to position [45, 0]
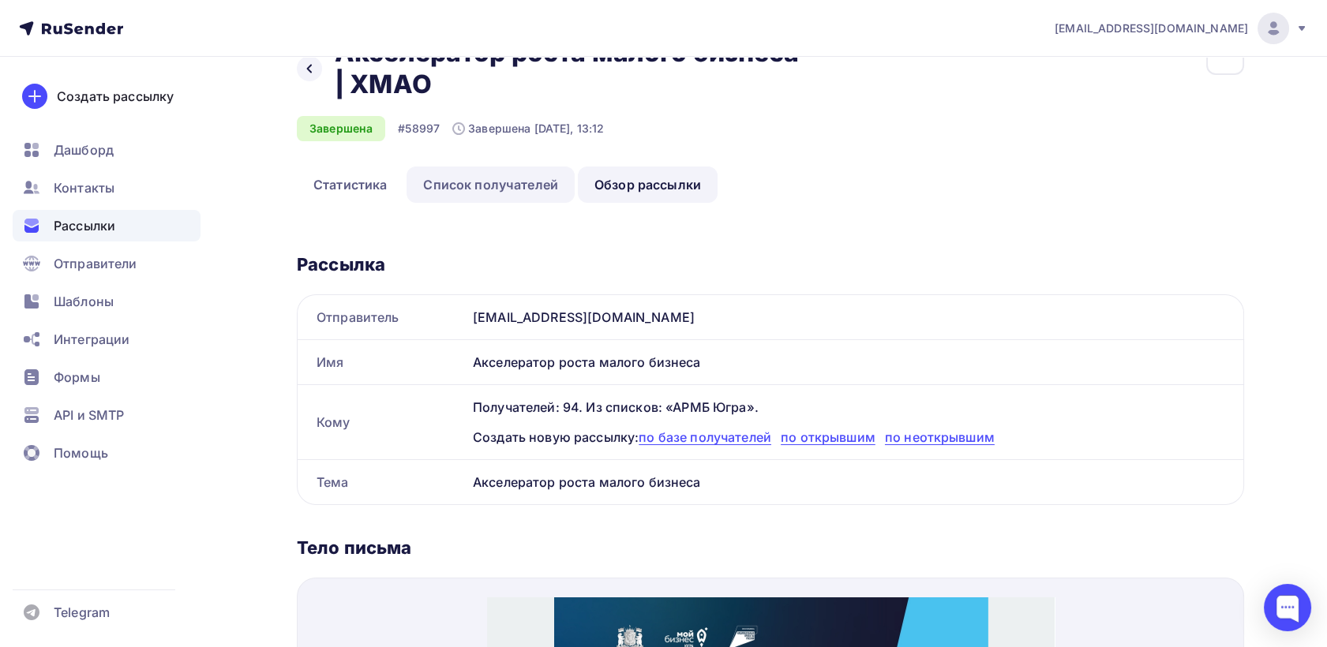
click at [468, 178] on link "Список получателей" at bounding box center [490, 185] width 168 height 36
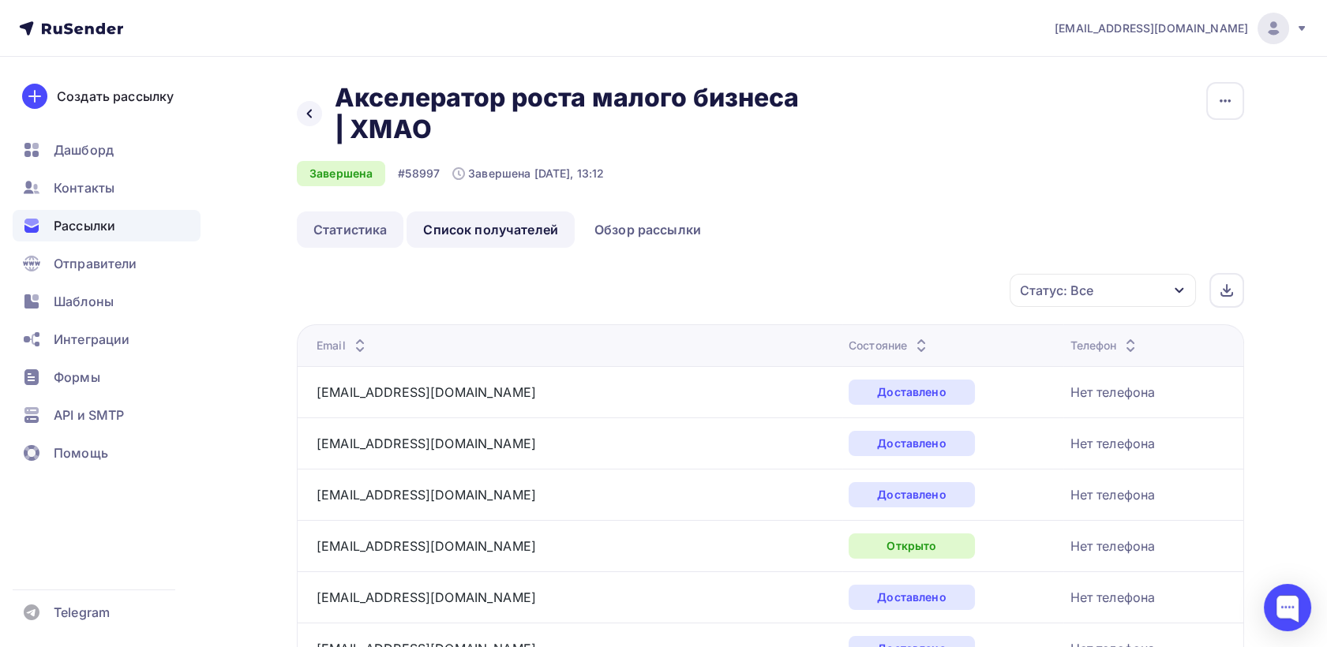
click at [343, 228] on link "Статистика" at bounding box center [350, 230] width 107 height 36
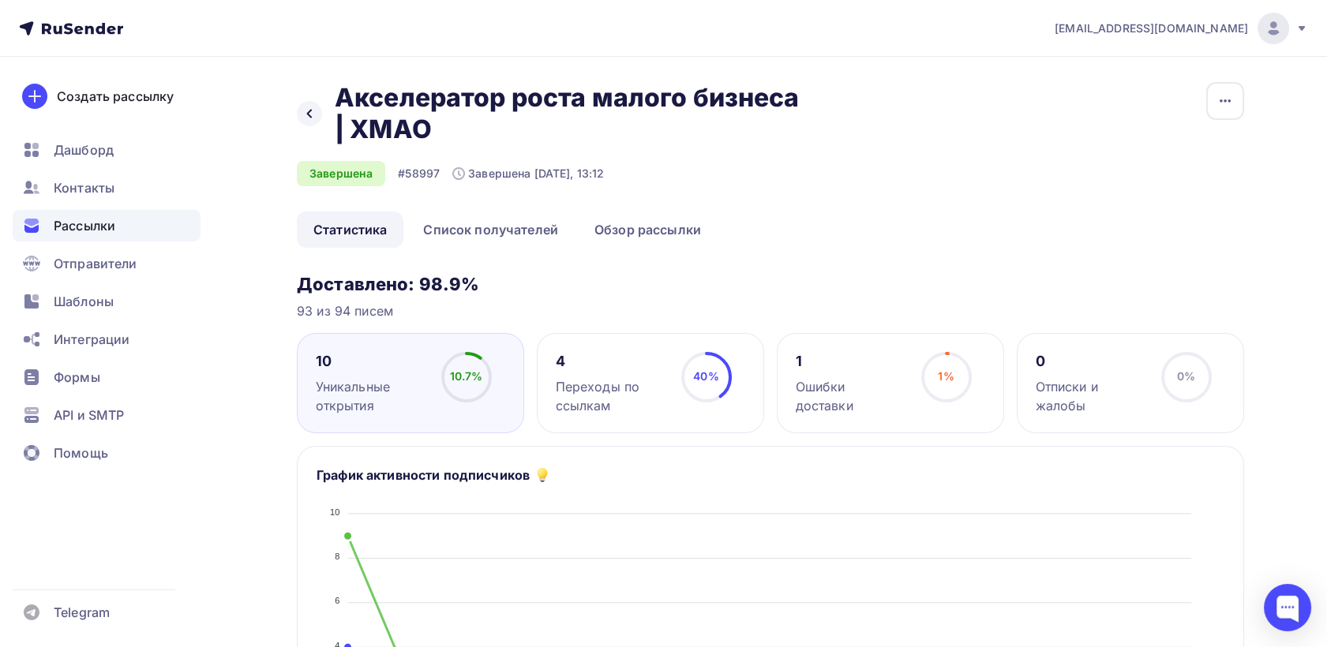
click at [297, 106] on div "Назад Акселератор роста малого бизнеса | ХМАО Акселератор роста малого бизнеса …" at bounding box center [560, 113] width 526 height 63
click at [306, 111] on icon at bounding box center [309, 113] width 13 height 13
